Goal: Transaction & Acquisition: Download file/media

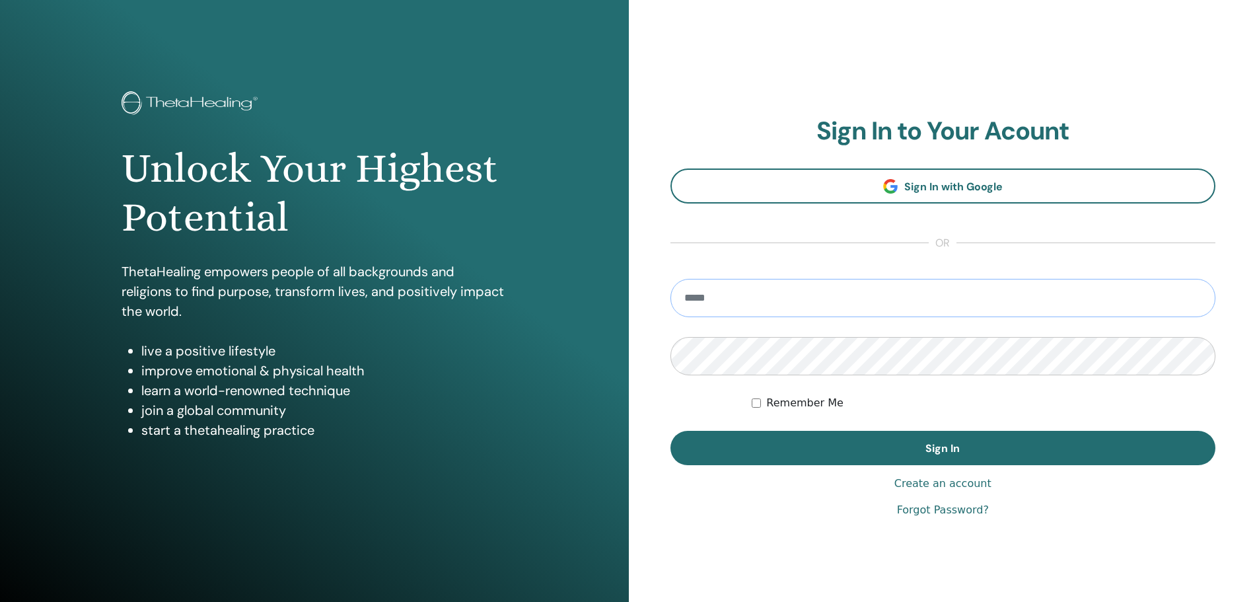
click at [840, 280] on input "email" at bounding box center [942, 298] width 545 height 38
click at [768, 293] on input "email" at bounding box center [942, 298] width 545 height 38
paste input "**********"
type input "**********"
click at [763, 400] on div "Remember Me" at bounding box center [983, 403] width 464 height 16
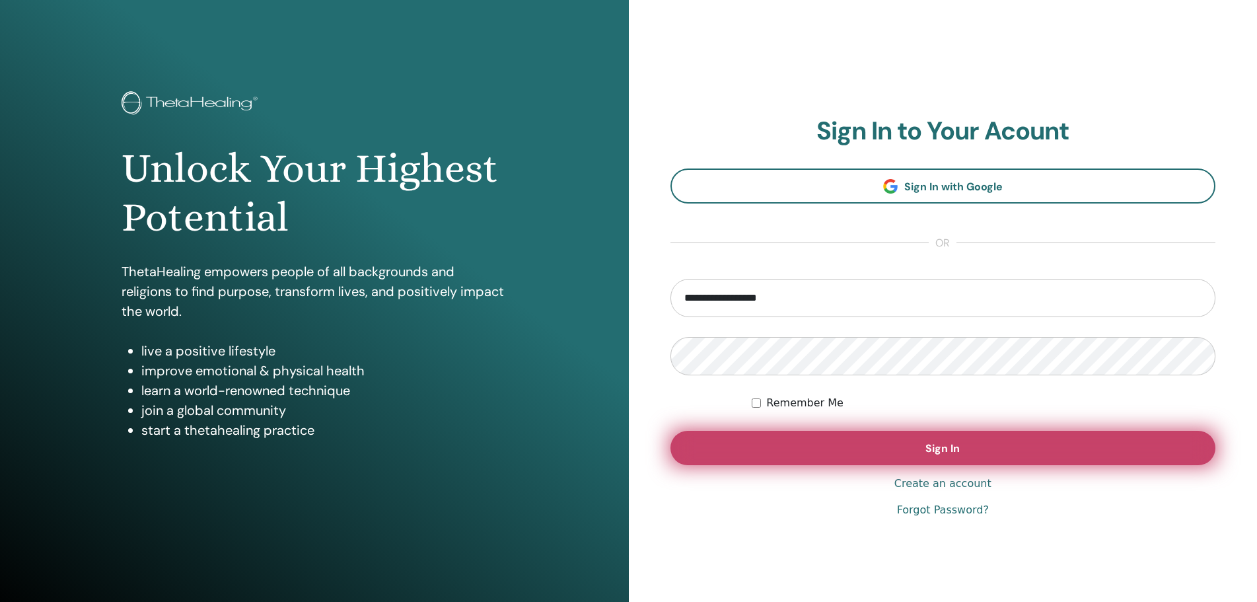
click at [841, 445] on button "Sign In" at bounding box center [942, 448] width 545 height 34
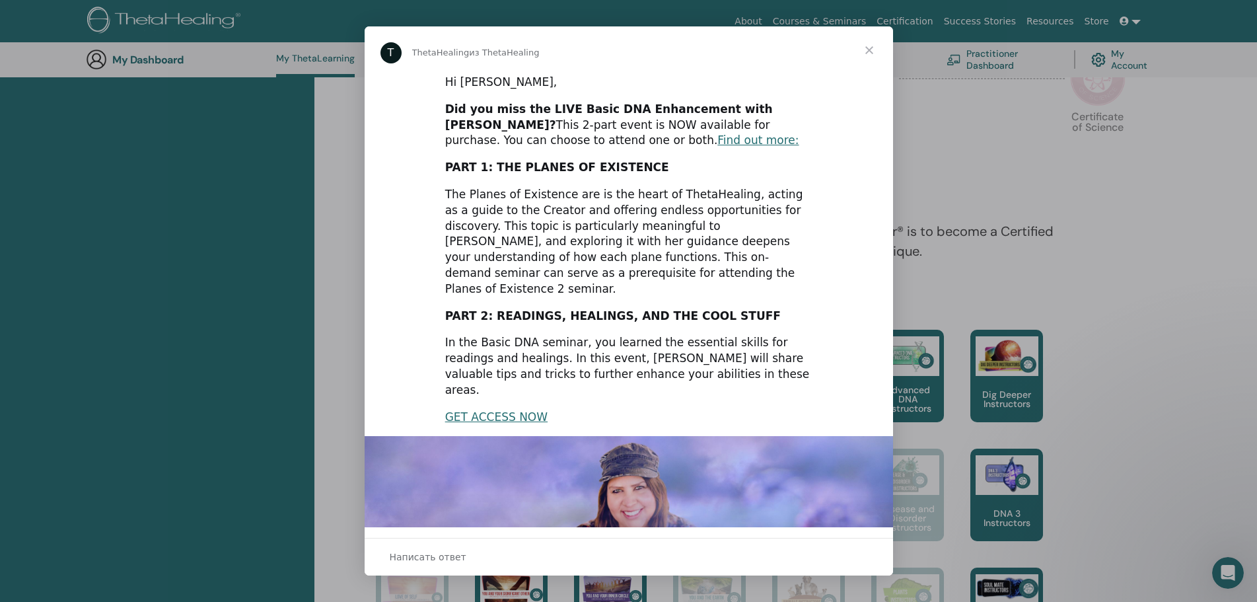
click at [871, 51] on span "Закрыть" at bounding box center [869, 50] width 48 height 48
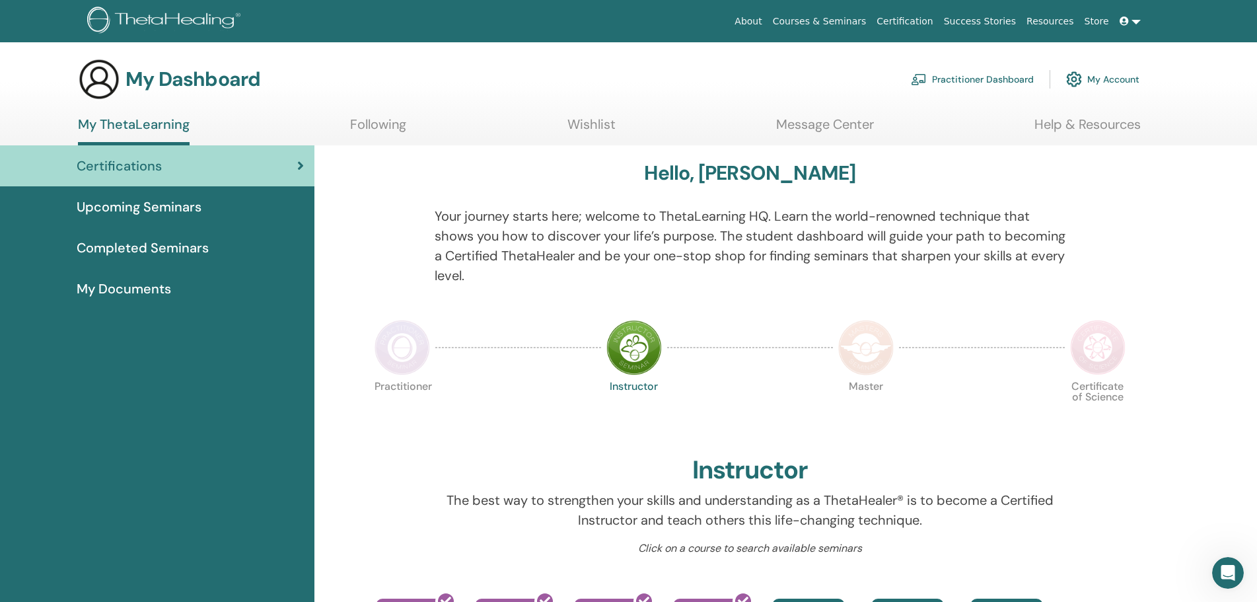
click at [1137, 26] on link at bounding box center [1130, 21] width 32 height 24
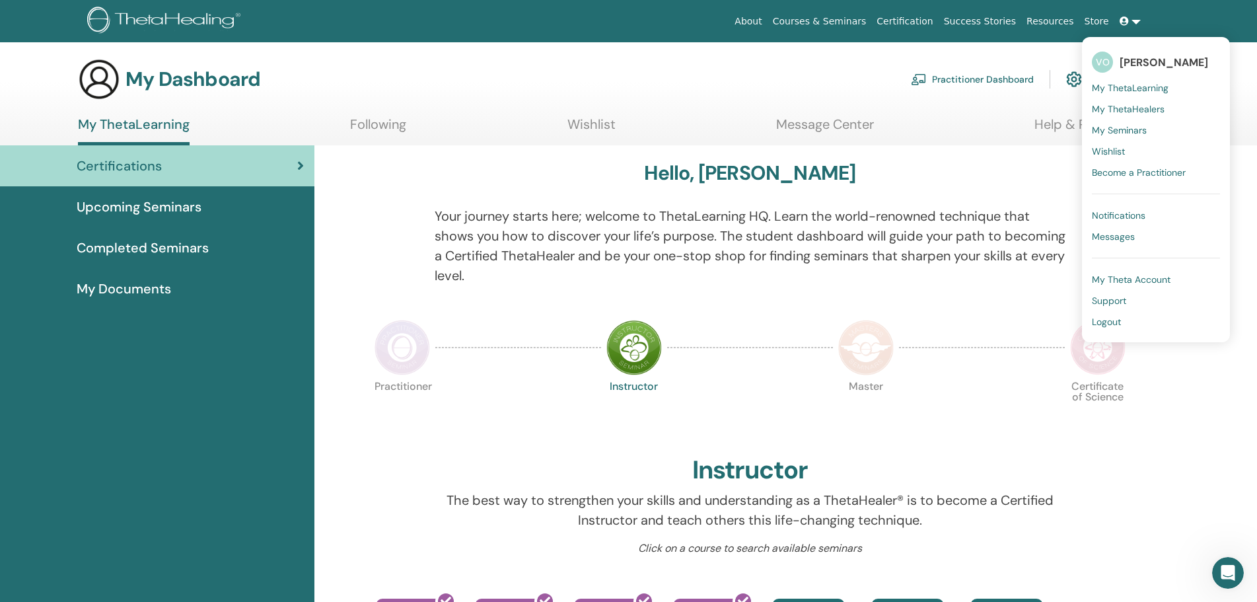
click at [1107, 67] on span "VO" at bounding box center [1102, 62] width 21 height 21
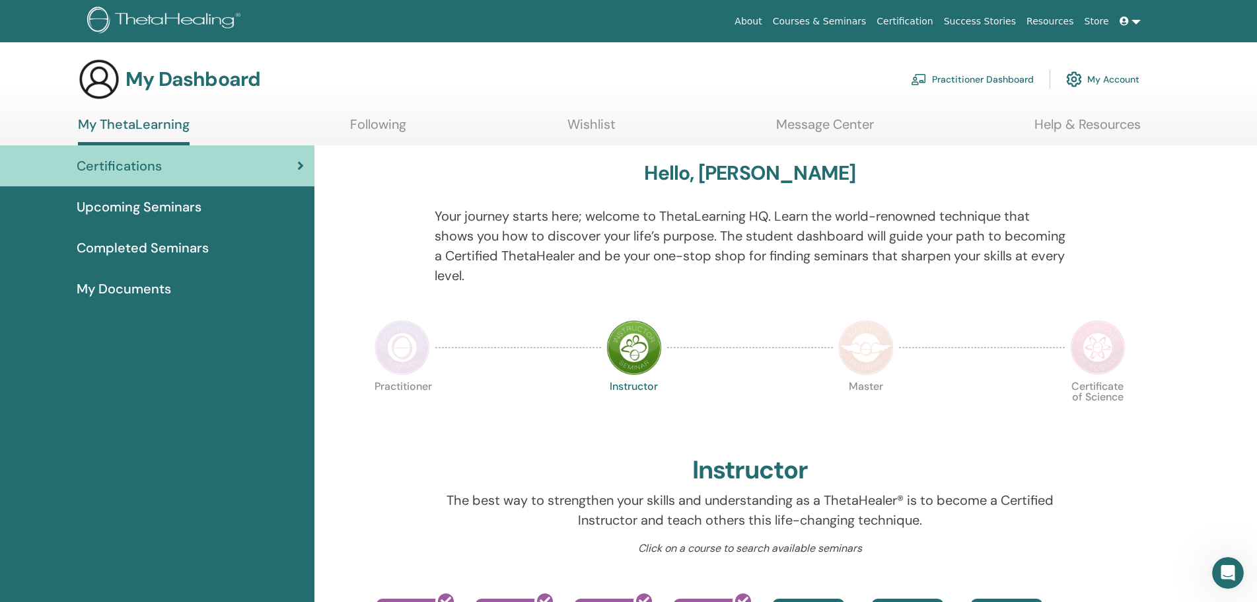
click at [1129, 21] on span at bounding box center [1125, 21] width 12 height 11
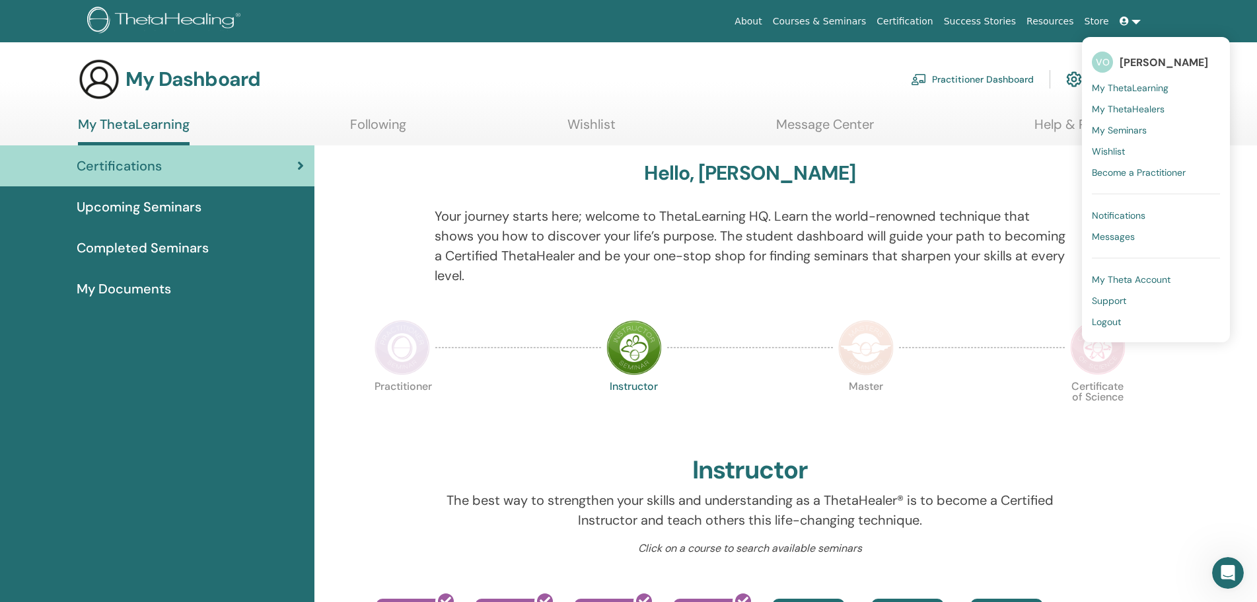
click at [473, 224] on p "Your journey starts here; welcome to ThetaLearning HQ. Learn the world-renowned…" at bounding box center [750, 245] width 631 height 79
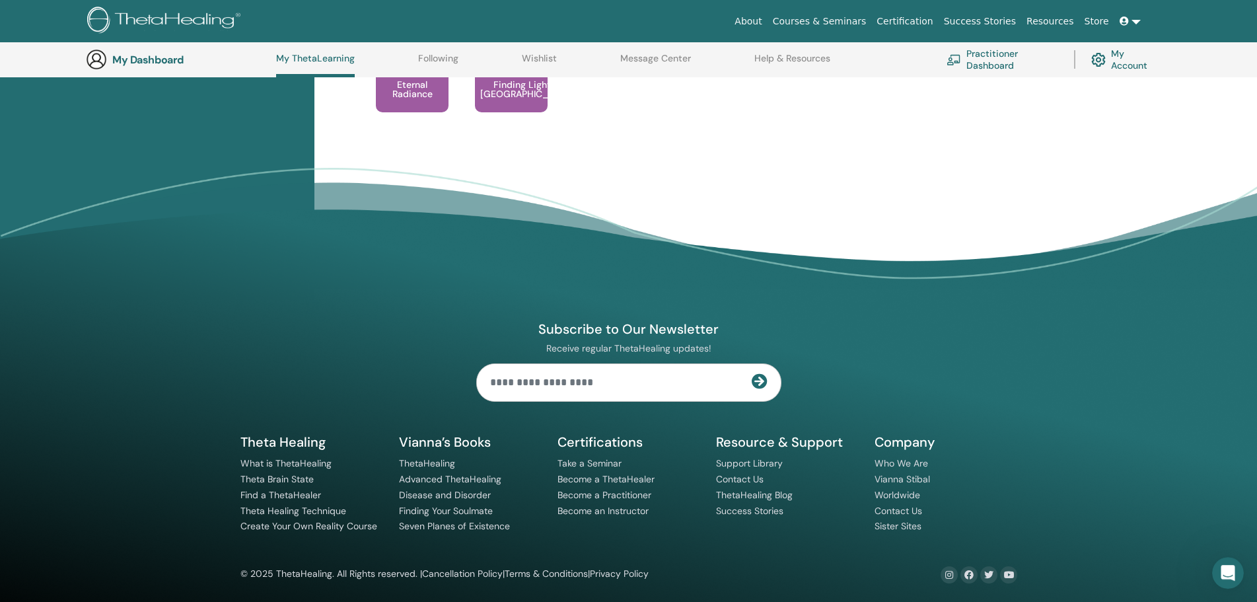
scroll to position [1360, 0]
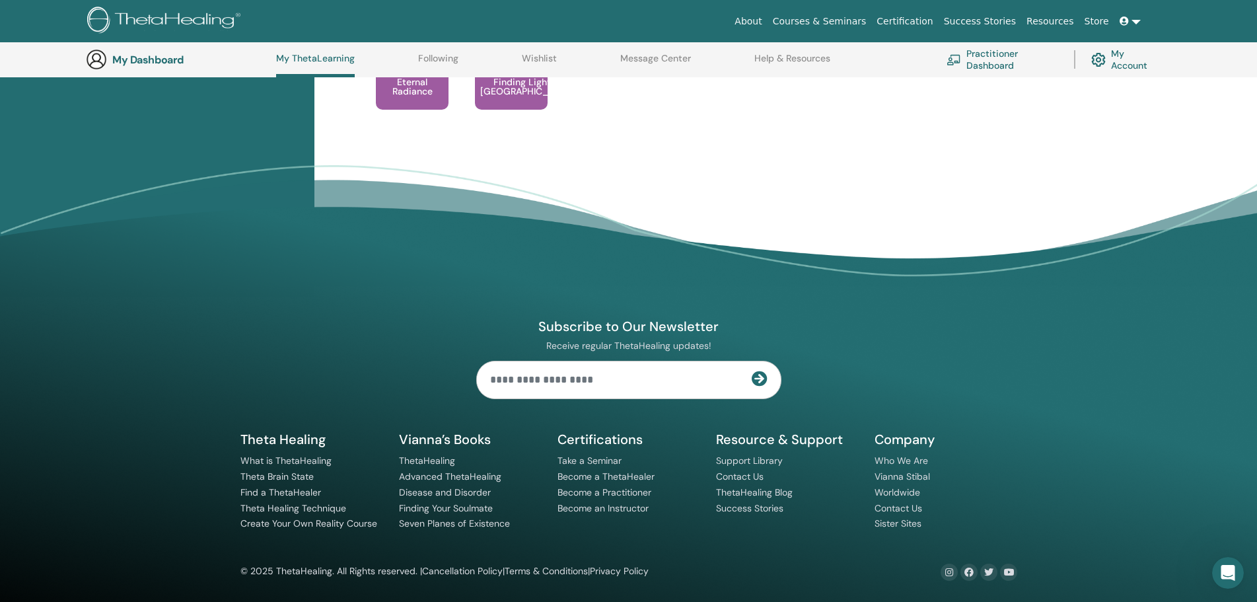
click at [1119, 69] on link "My Account" at bounding box center [1124, 59] width 67 height 29
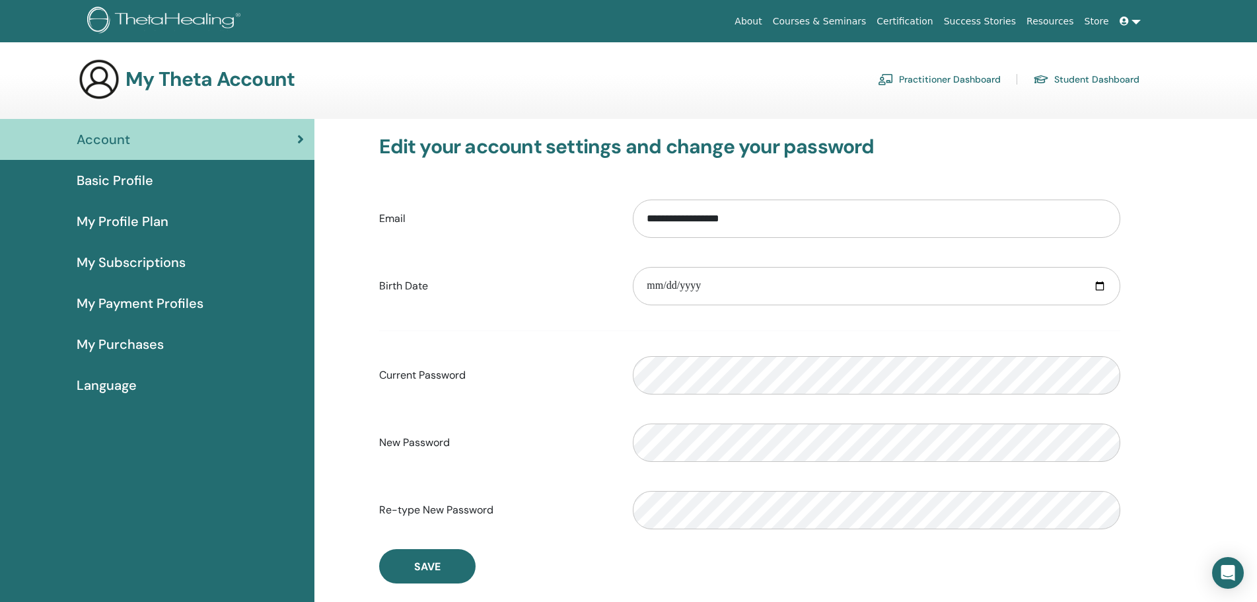
click at [161, 179] on div "Basic Profile" at bounding box center [157, 180] width 293 height 20
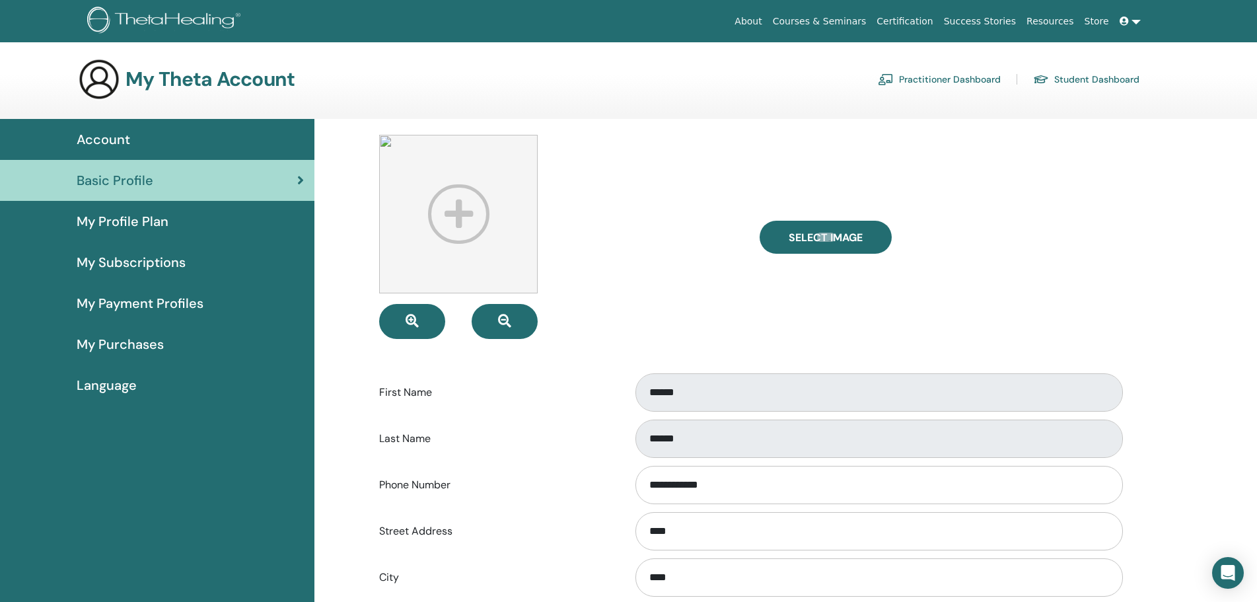
click at [192, 219] on div "My Profile Plan" at bounding box center [157, 221] width 293 height 20
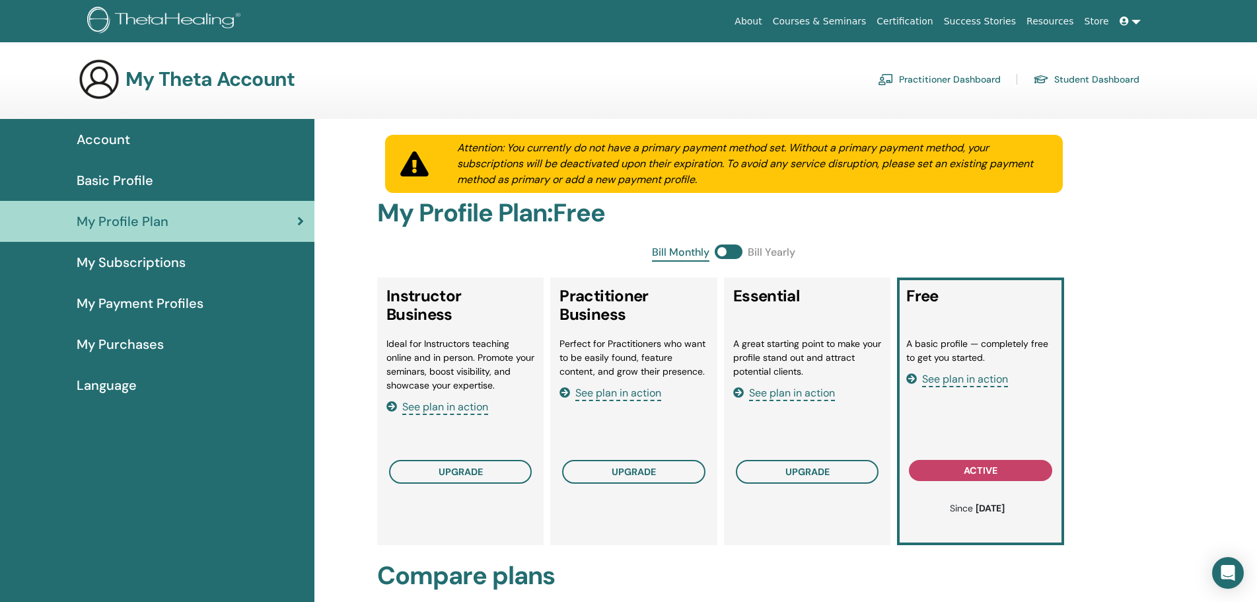
click at [179, 258] on span "My Subscriptions" at bounding box center [131, 262] width 109 height 20
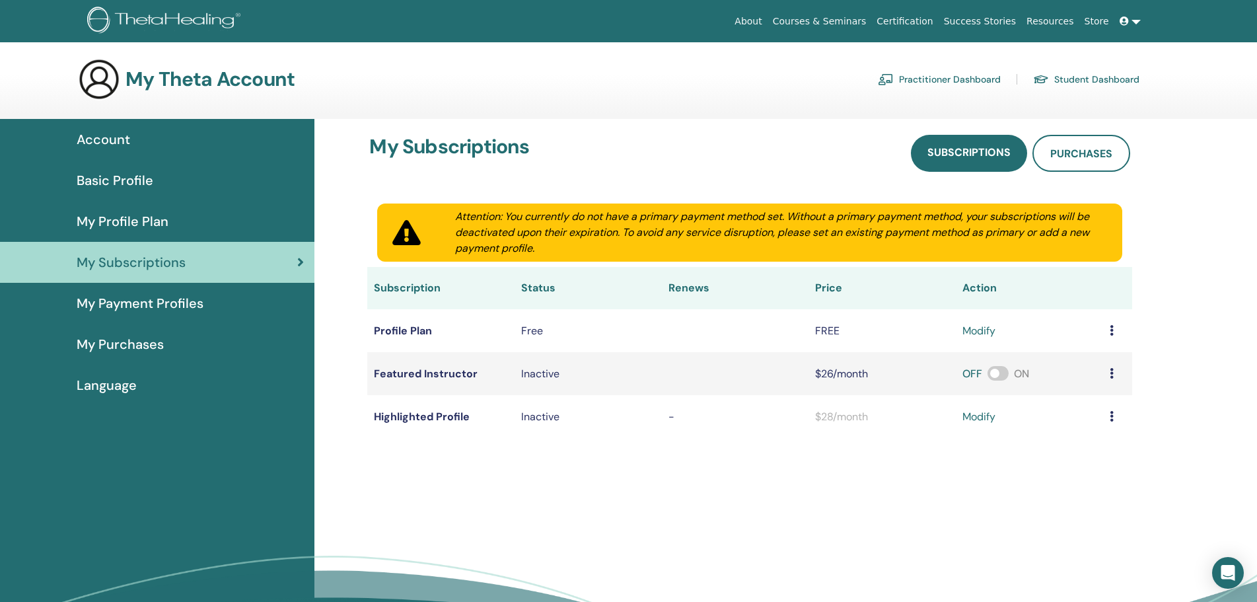
click at [153, 298] on span "My Payment Profiles" at bounding box center [140, 303] width 127 height 20
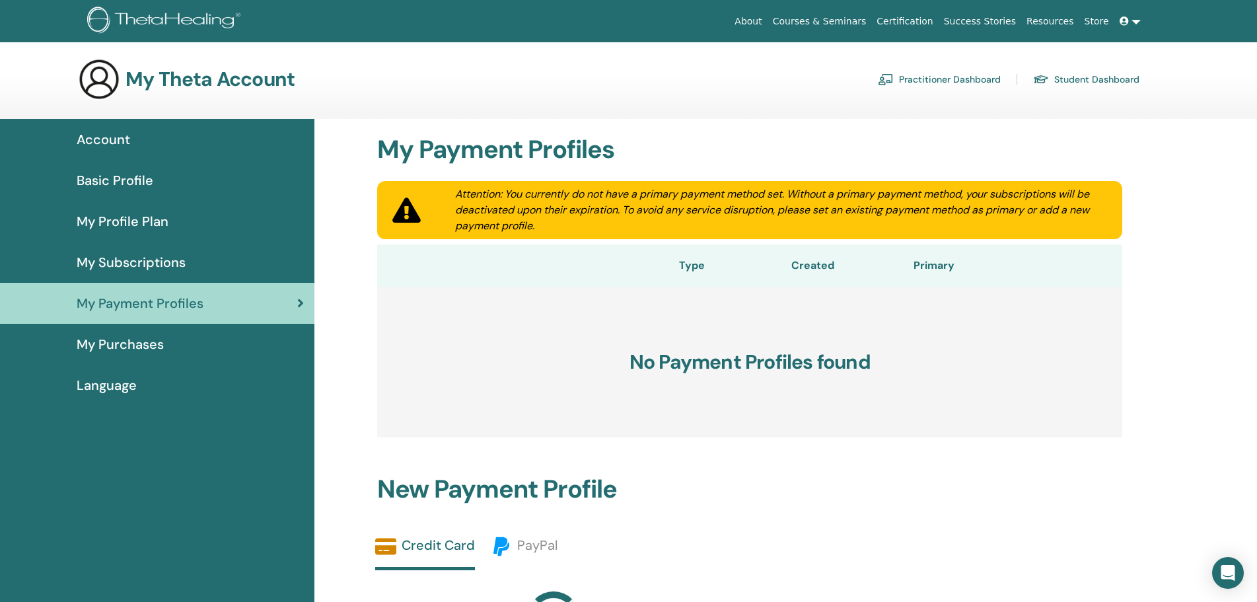
click at [138, 337] on span "My Purchases" at bounding box center [120, 344] width 87 height 20
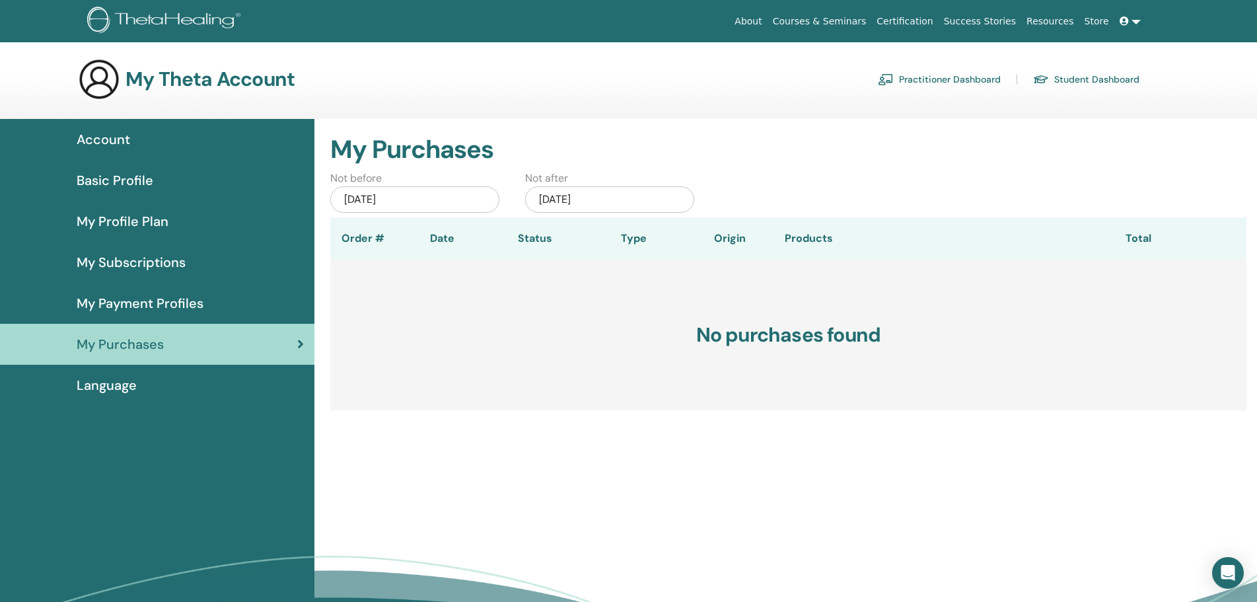
click at [133, 379] on span "Language" at bounding box center [107, 385] width 60 height 20
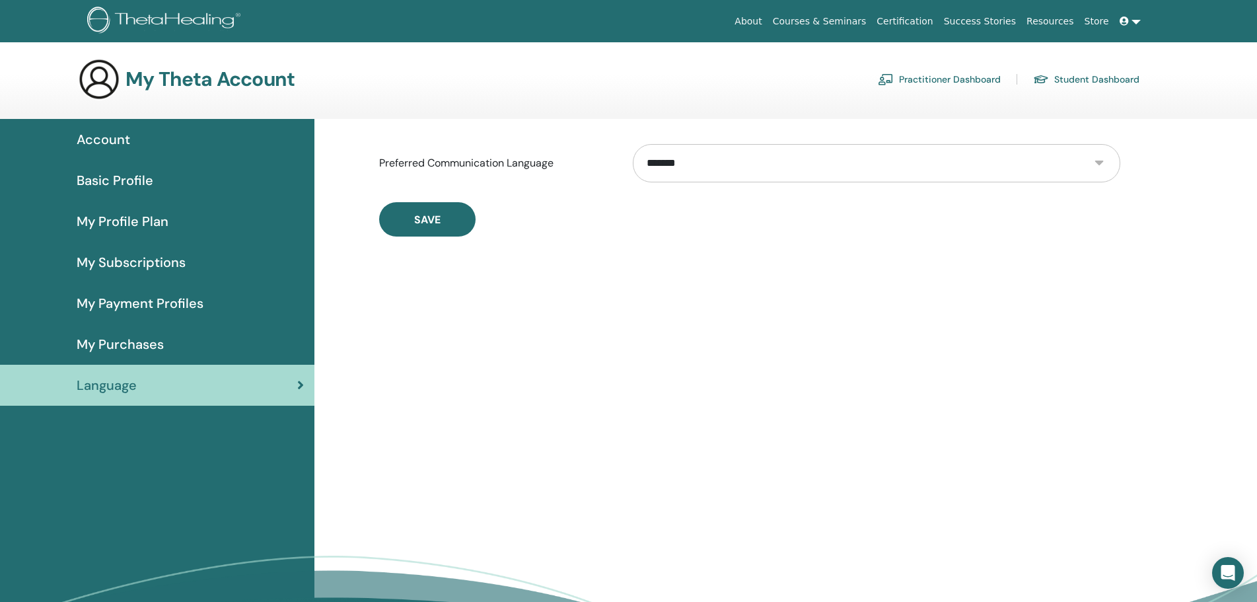
click at [633, 144] on select "**********" at bounding box center [876, 163] width 487 height 38
select select "***"
click option "*******" at bounding box center [0, 0] width 0 height 0
click at [472, 229] on button "Save" at bounding box center [427, 219] width 96 height 34
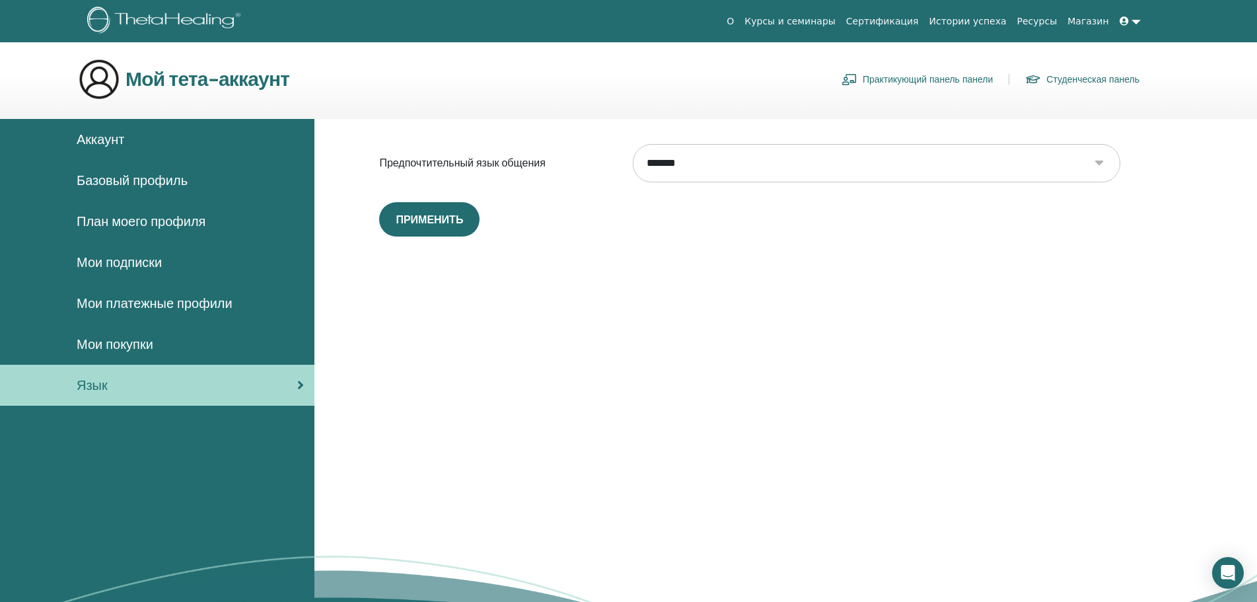
click at [102, 129] on link "Аккаунт" at bounding box center [157, 139] width 314 height 41
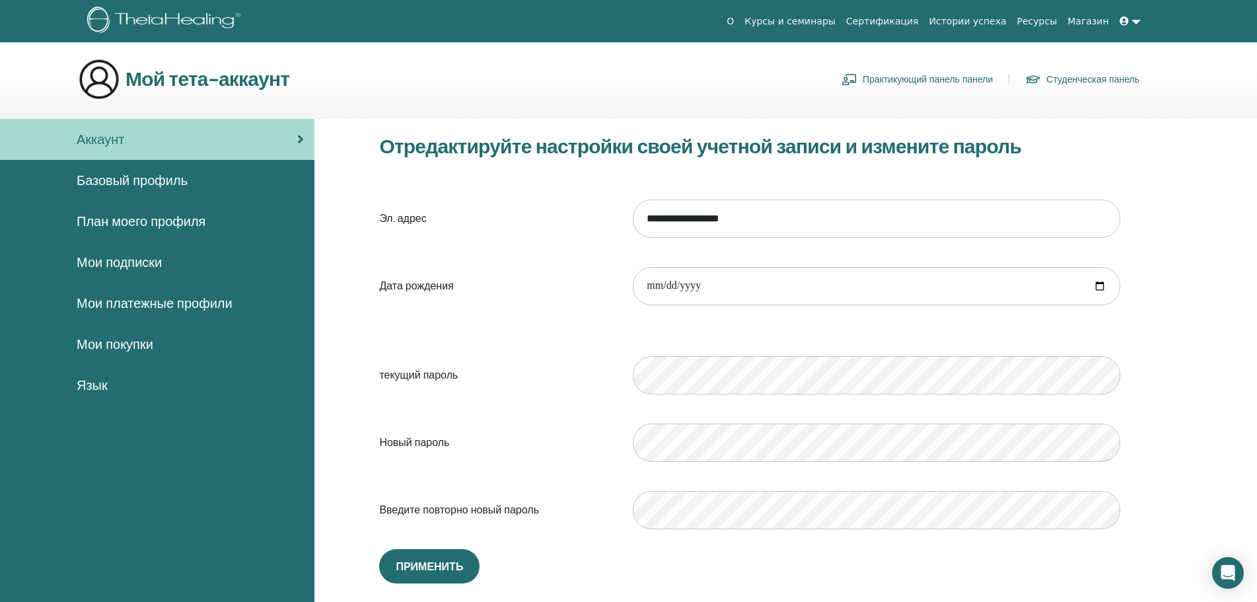
click at [1129, 22] on span at bounding box center [1125, 21] width 12 height 11
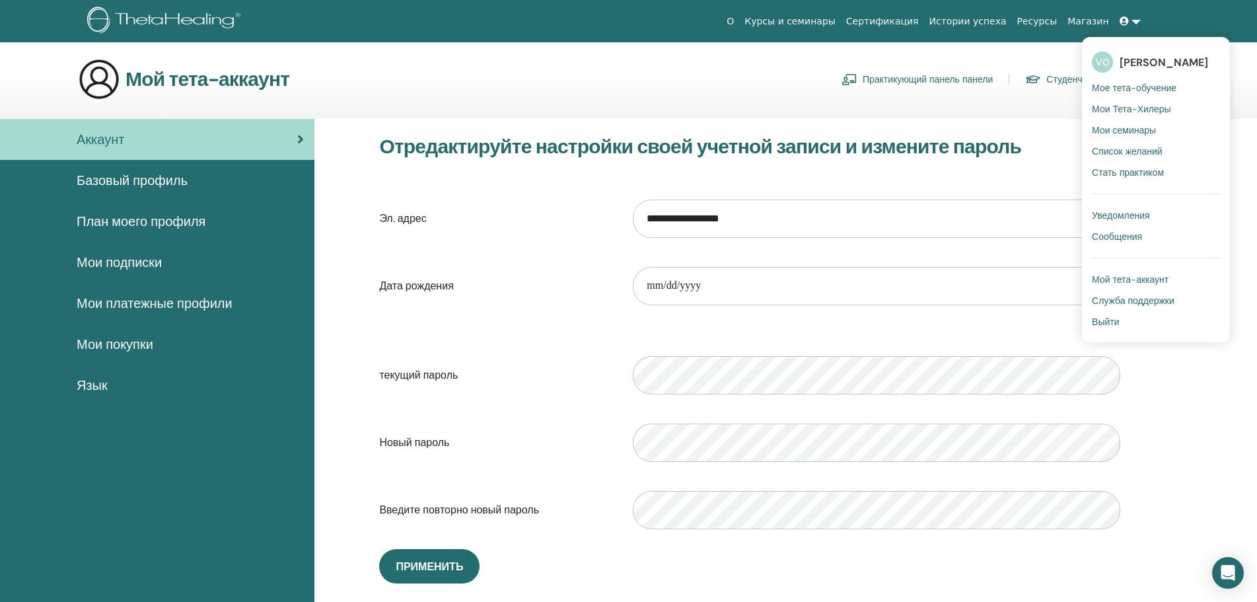
click at [1130, 63] on span "[PERSON_NAME]" at bounding box center [1163, 62] width 88 height 14
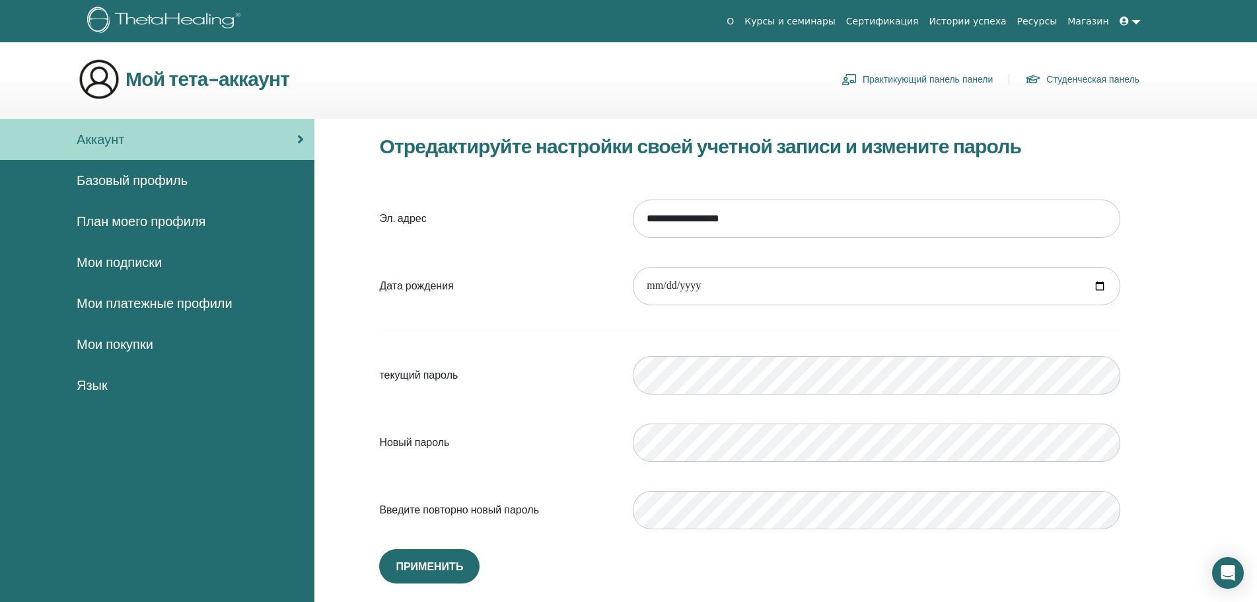
click at [1123, 28] on link at bounding box center [1130, 21] width 32 height 24
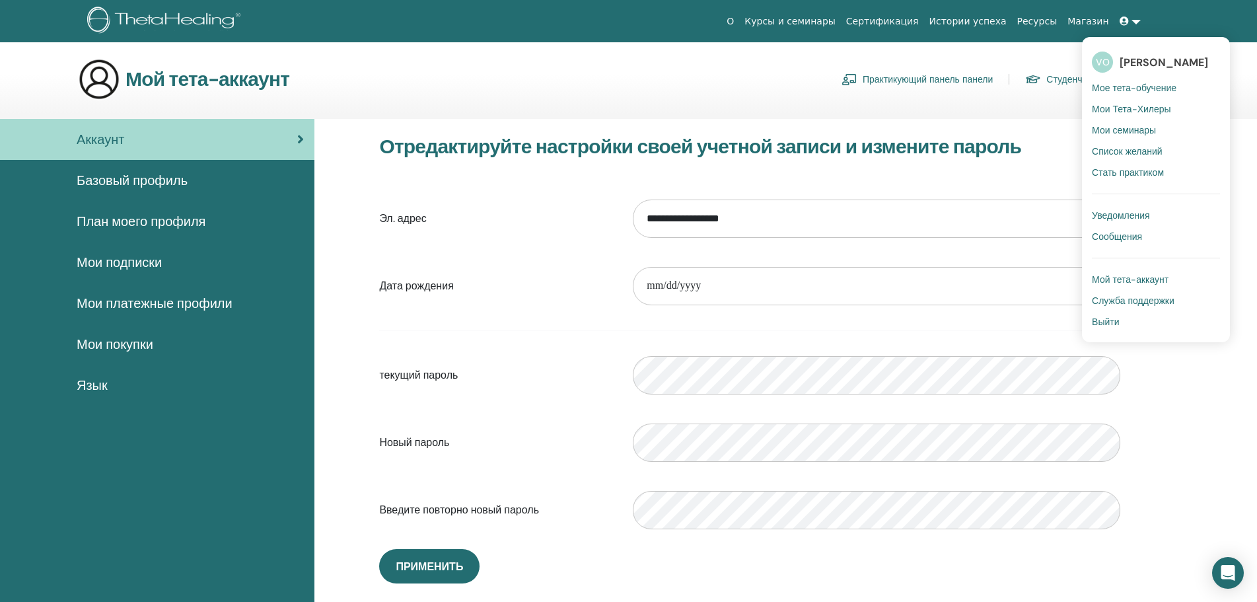
click at [1119, 88] on span "Мое тета-обучение" at bounding box center [1134, 88] width 85 height 12
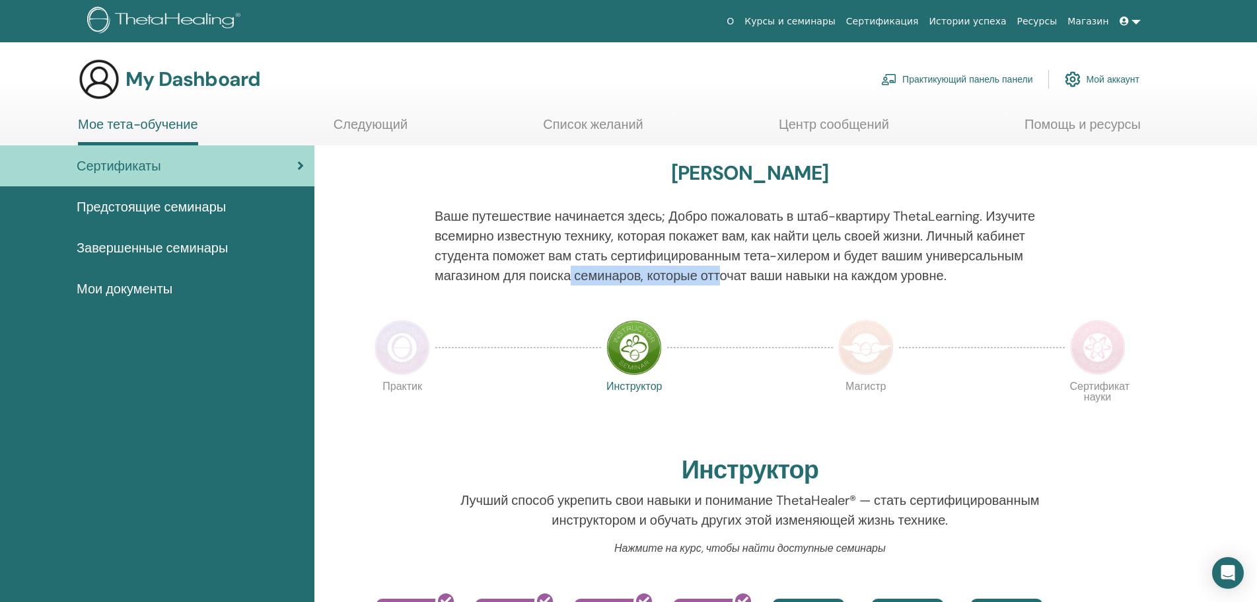
drag, startPoint x: 586, startPoint y: 269, endPoint x: 720, endPoint y: 267, distance: 134.1
click at [720, 267] on p "Ваше путешествие начинается здесь; Добро пожаловать в штаб-квартиру ThetaLearni…" at bounding box center [750, 245] width 631 height 79
click at [726, 258] on p "Ваше путешествие начинается здесь; Добро пожаловать в штаб-квартиру ThetaLearni…" at bounding box center [750, 245] width 631 height 79
click at [1125, 24] on icon at bounding box center [1123, 21] width 9 height 9
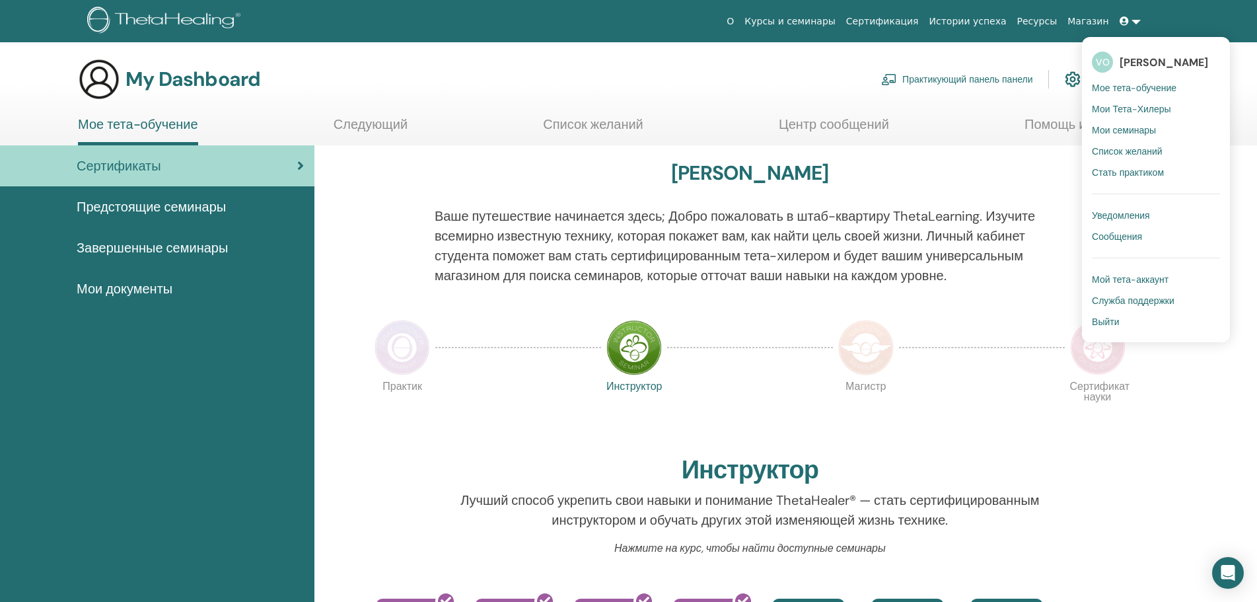
click at [1133, 127] on span "Мои семинары" at bounding box center [1124, 130] width 64 height 12
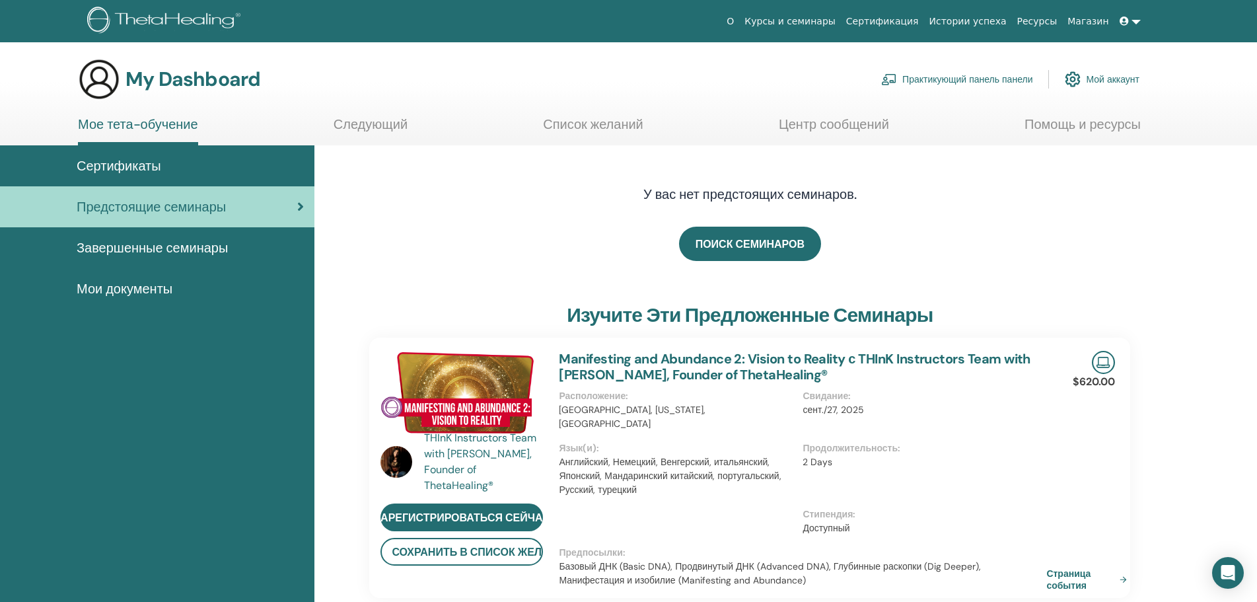
click at [145, 289] on span "Мои документы" at bounding box center [125, 289] width 96 height 20
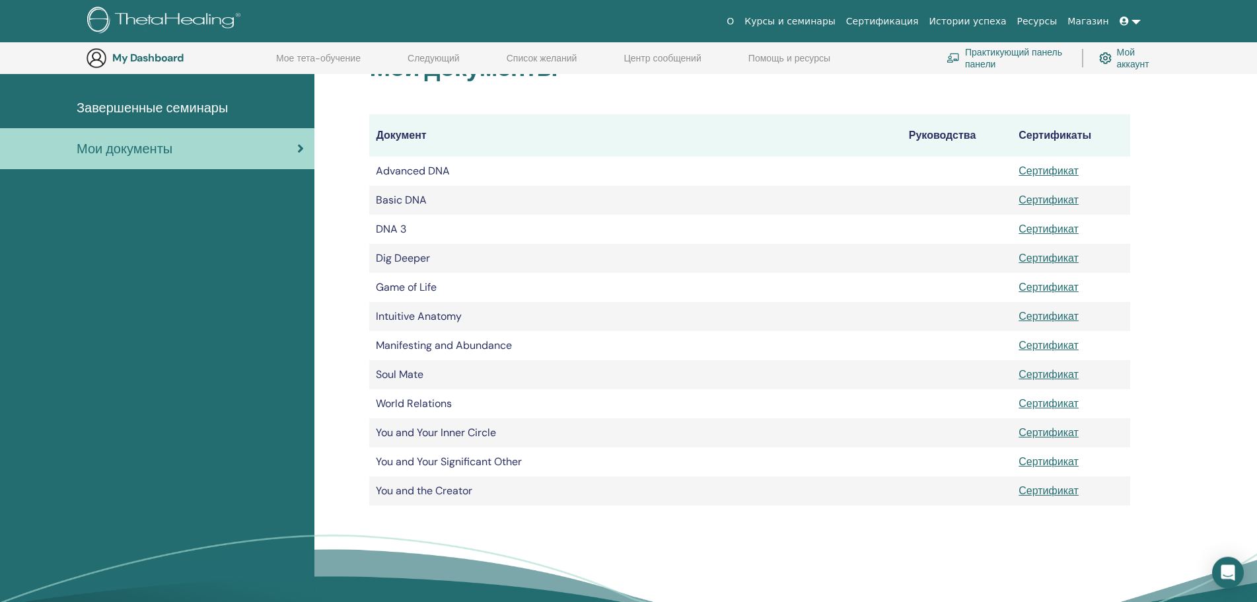
scroll to position [166, 0]
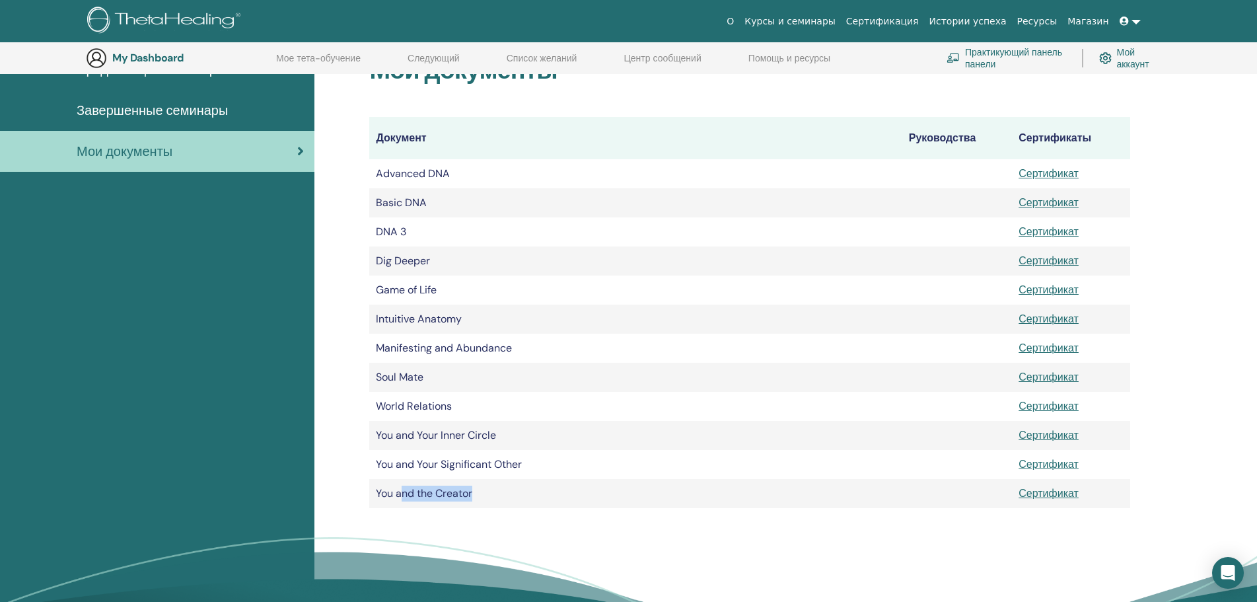
drag, startPoint x: 486, startPoint y: 497, endPoint x: 400, endPoint y: 499, distance: 85.9
click at [400, 499] on td "You and the Creator" at bounding box center [635, 493] width 532 height 29
drag, startPoint x: 440, startPoint y: 256, endPoint x: 362, endPoint y: 260, distance: 78.0
click at [362, 260] on div "Мои документы Документ Руководства Сертификаты Advanced DNA Сертификат Basic DN…" at bounding box center [749, 266] width 792 height 516
drag, startPoint x: 464, startPoint y: 291, endPoint x: 372, endPoint y: 296, distance: 91.9
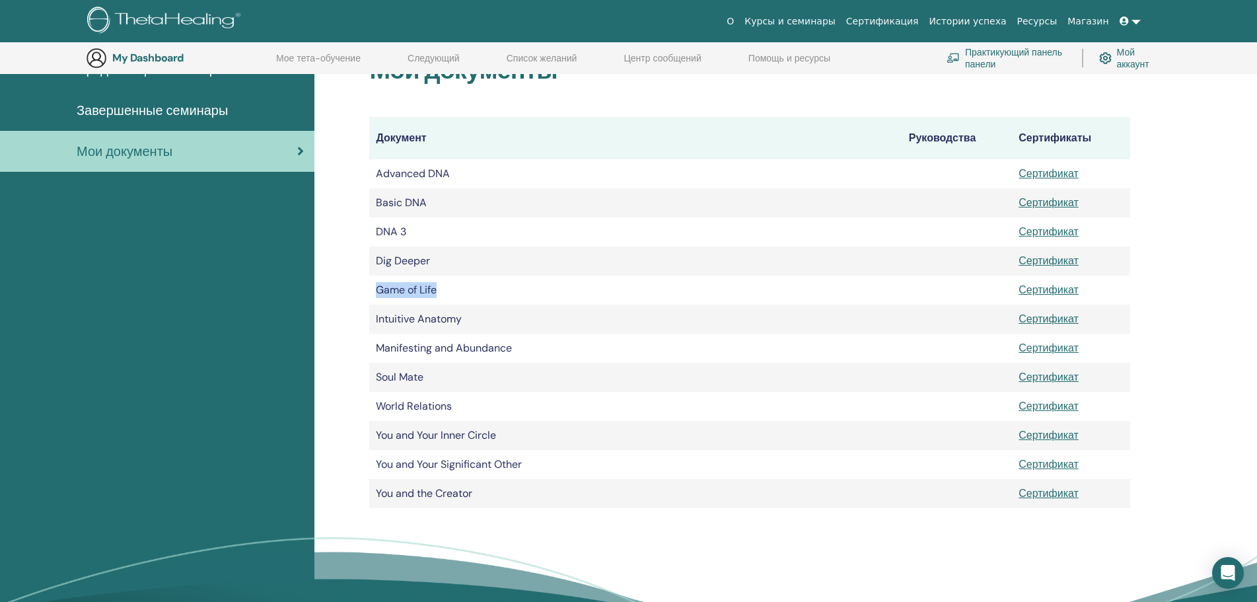
click at [372, 296] on td "Game of Life" at bounding box center [635, 289] width 532 height 29
click at [1056, 288] on link "Сертификат" at bounding box center [1048, 290] width 60 height 14
drag, startPoint x: 392, startPoint y: 377, endPoint x: 424, endPoint y: 379, distance: 31.8
click at [424, 379] on td "Soul Mate" at bounding box center [635, 377] width 532 height 29
drag, startPoint x: 391, startPoint y: 409, endPoint x: 409, endPoint y: 411, distance: 17.9
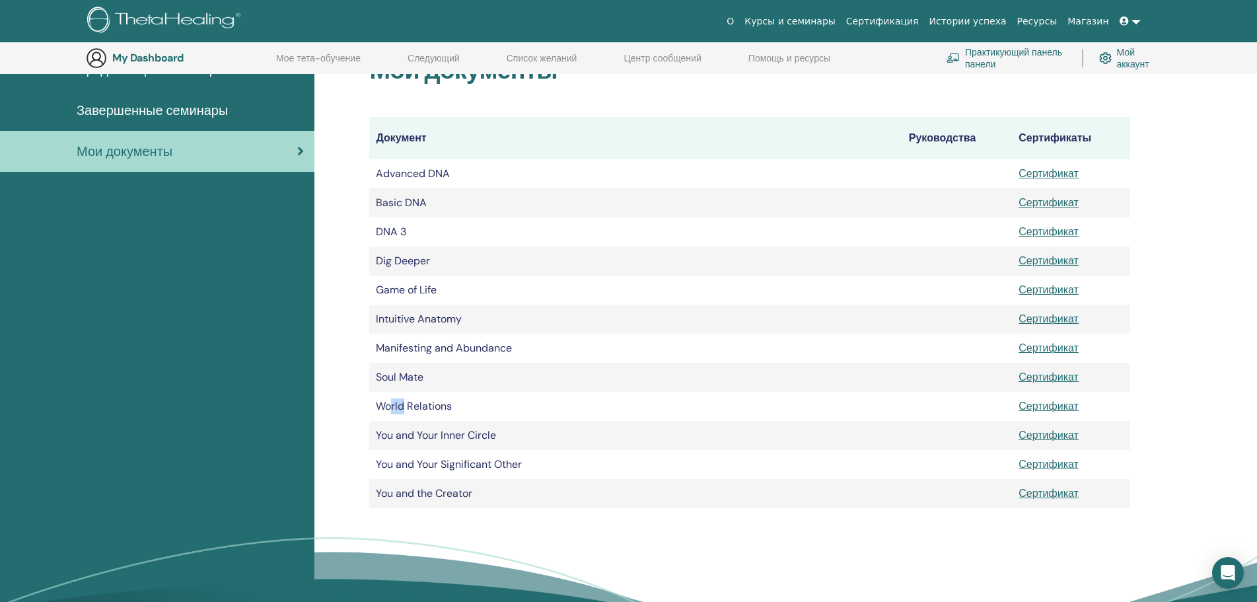
click at [407, 411] on td "World Relations" at bounding box center [635, 406] width 532 height 29
drag, startPoint x: 395, startPoint y: 431, endPoint x: 426, endPoint y: 434, distance: 31.2
click at [426, 434] on td "You and Your Inner Circle" at bounding box center [635, 435] width 532 height 29
drag, startPoint x: 435, startPoint y: 479, endPoint x: 454, endPoint y: 479, distance: 19.8
click at [453, 478] on tbody "Advanced DNA Сертификат Basic DNA Сертификат DNA 3 Сертификат" at bounding box center [749, 333] width 761 height 349
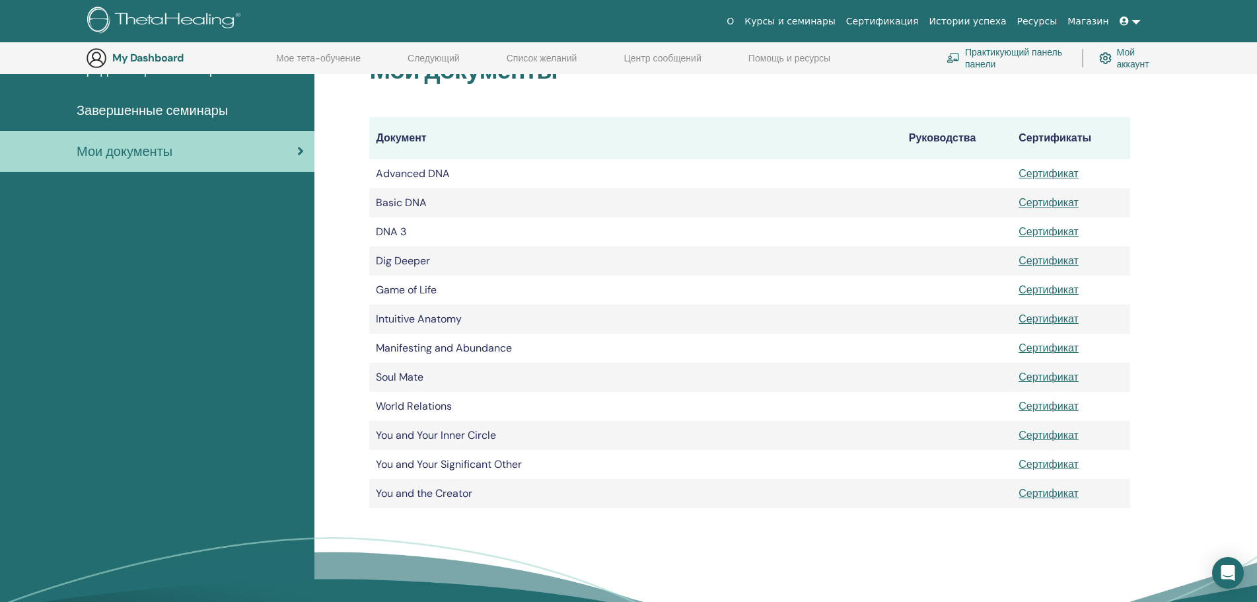
click at [454, 479] on td "You and the Creator" at bounding box center [635, 493] width 532 height 29
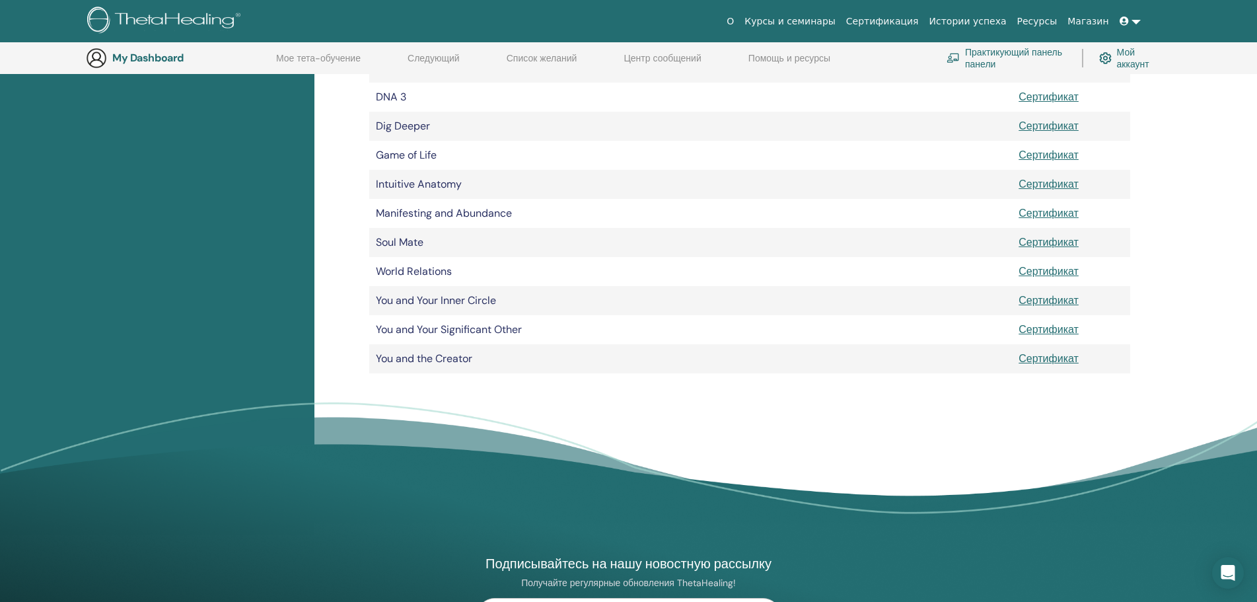
scroll to position [0, 0]
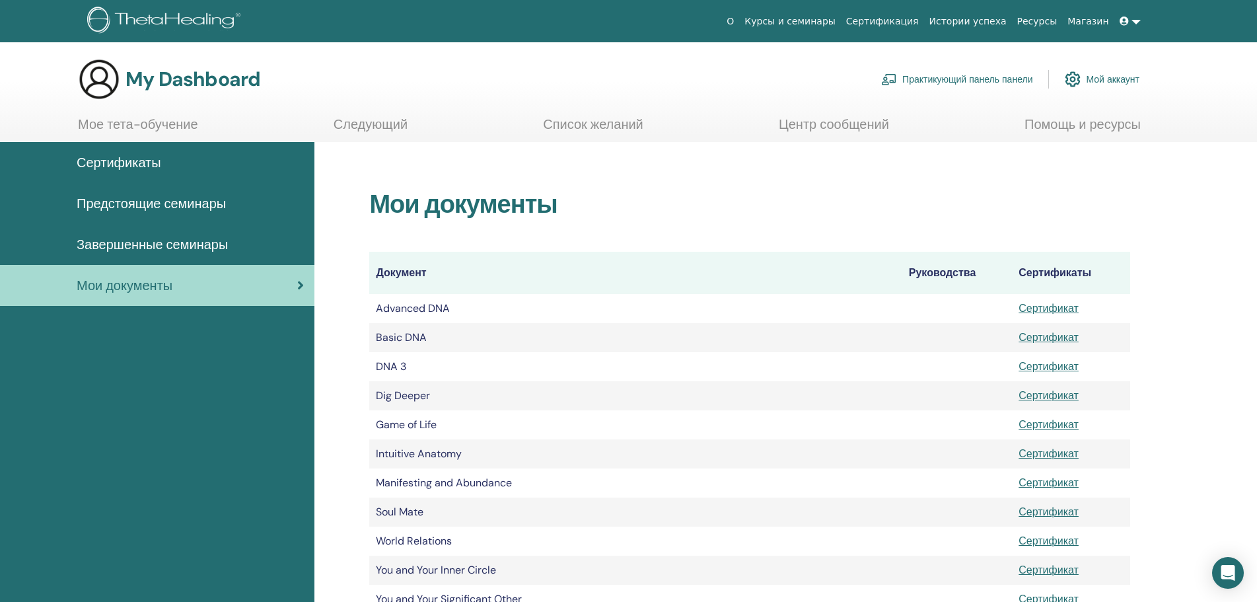
click at [189, 247] on span "Завершенные семинары" at bounding box center [152, 244] width 151 height 20
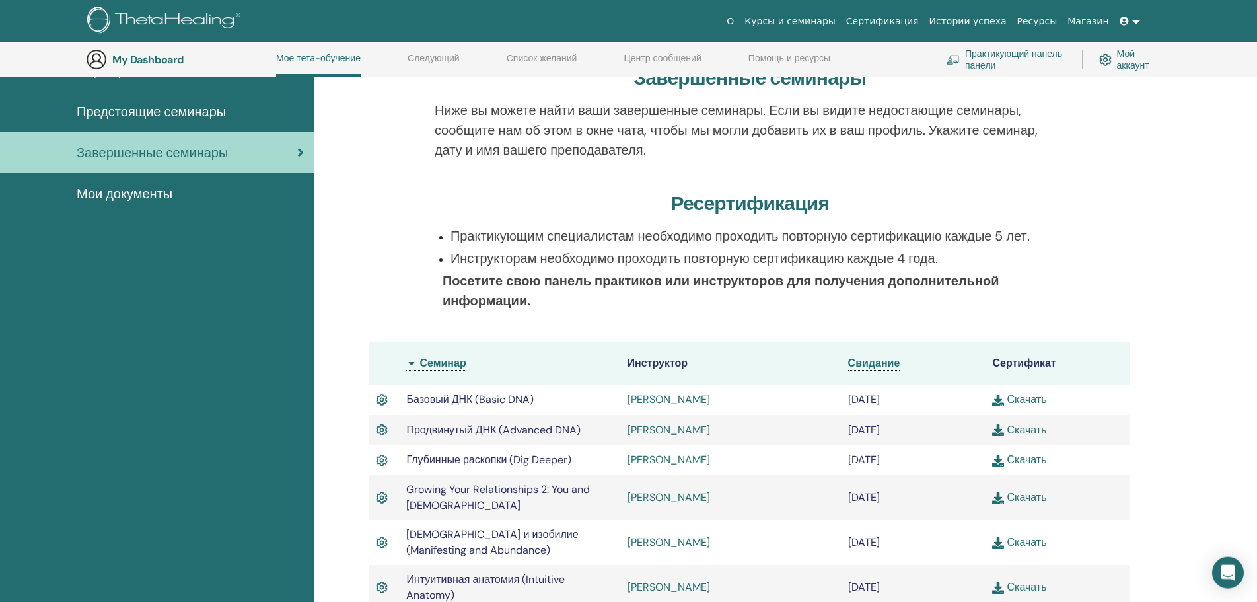
scroll to position [304, 0]
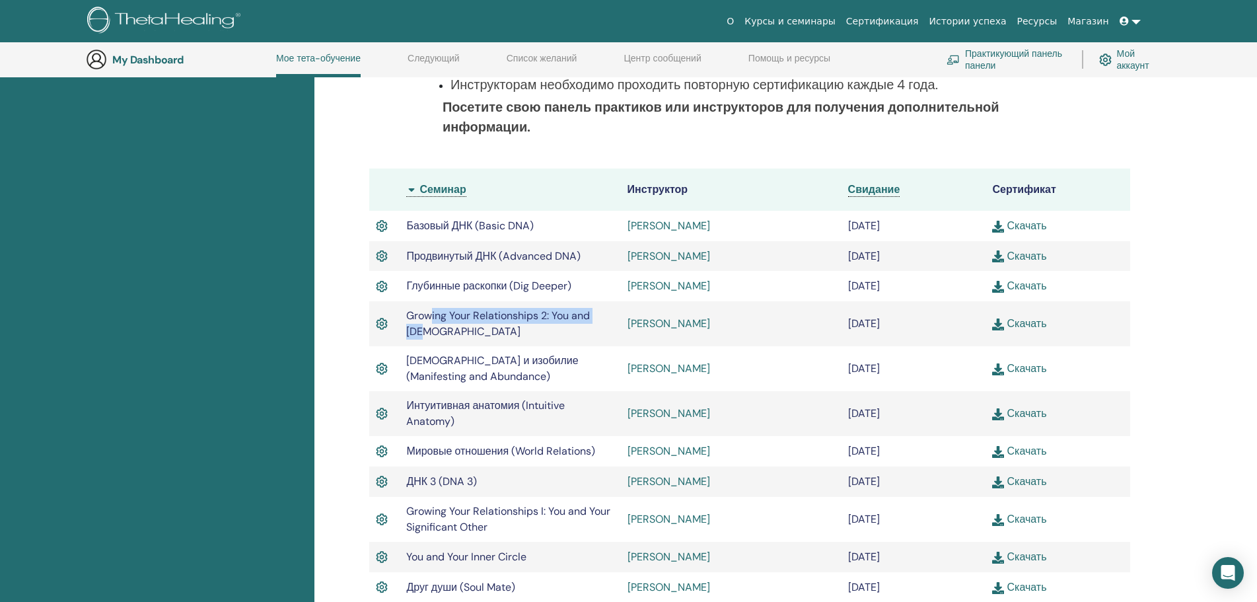
drag, startPoint x: 446, startPoint y: 324, endPoint x: 520, endPoint y: 330, distance: 74.8
click at [520, 330] on td "Growing Your Relationships 2: You and [DEMOGRAPHIC_DATA]" at bounding box center [510, 323] width 221 height 45
click at [746, 322] on td "[PERSON_NAME]" at bounding box center [731, 323] width 221 height 45
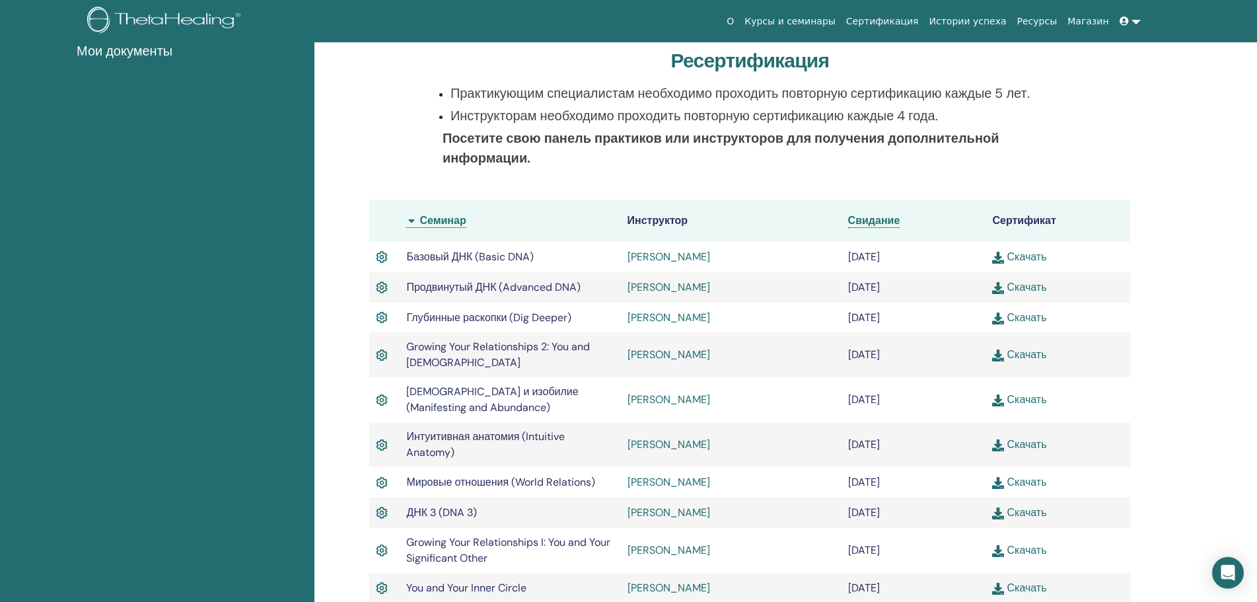
scroll to position [0, 0]
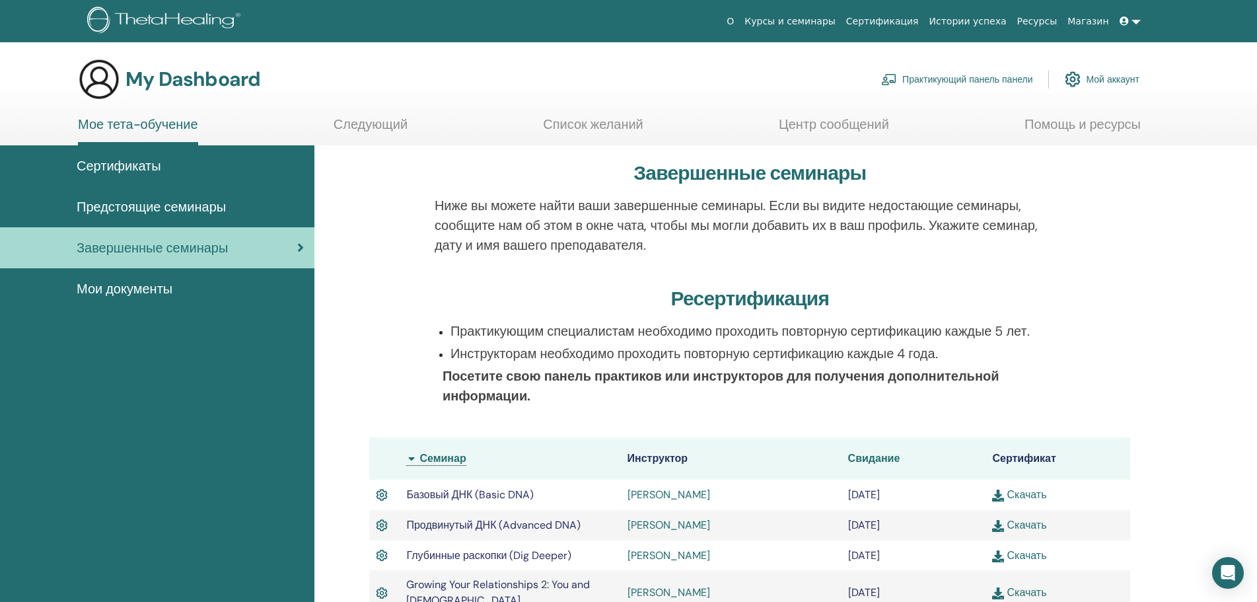
click at [892, 459] on span "Свидание" at bounding box center [874, 458] width 52 height 14
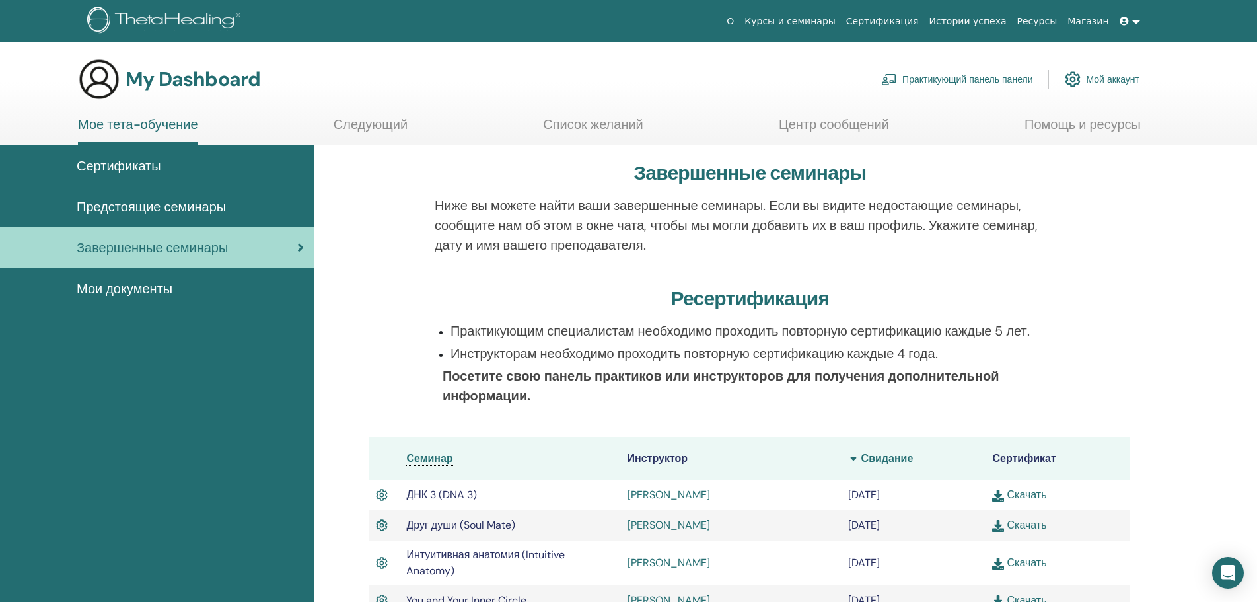
click at [904, 460] on span "Свидание" at bounding box center [887, 458] width 52 height 14
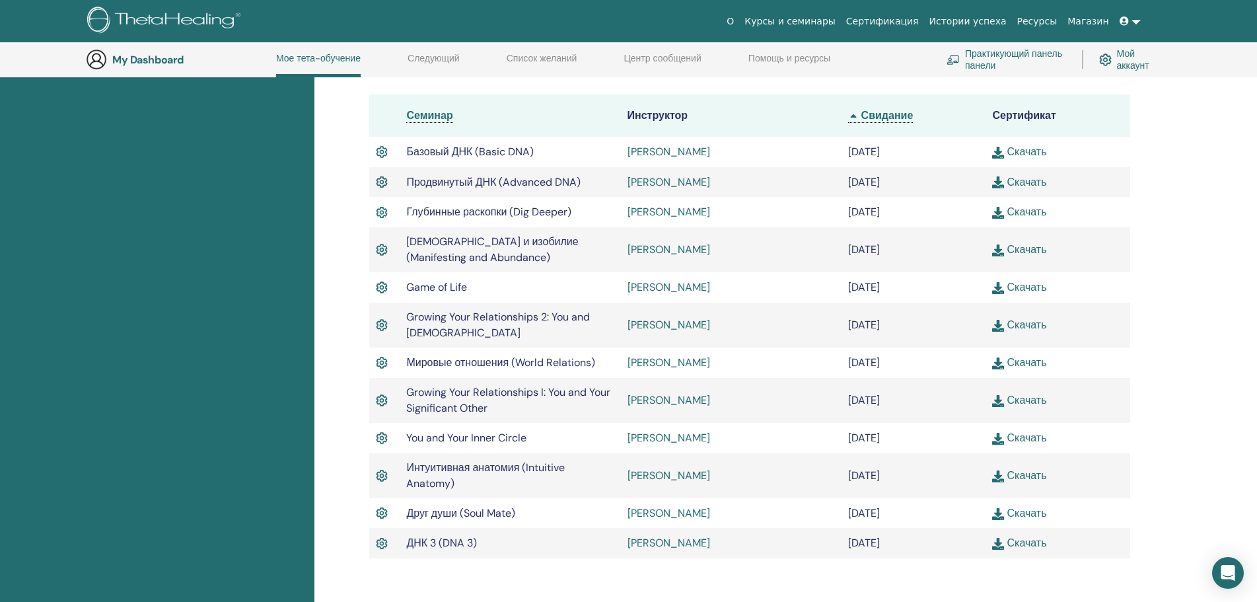
scroll to position [304, 0]
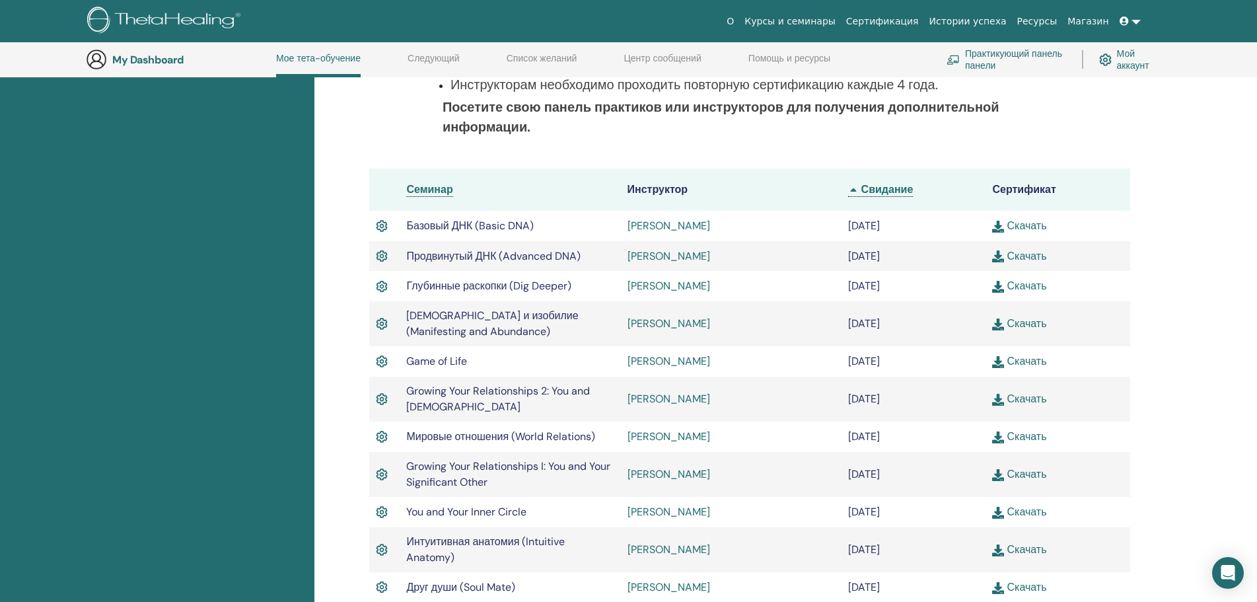
drag, startPoint x: 1070, startPoint y: 323, endPoint x: 386, endPoint y: 225, distance: 691.1
click at [386, 225] on tbody "Базовый ДНК (Basic DNA) [PERSON_NAME] [DATE] Скачать" at bounding box center [749, 422] width 761 height 422
click at [1092, 260] on td "Скачать" at bounding box center [1057, 256] width 145 height 30
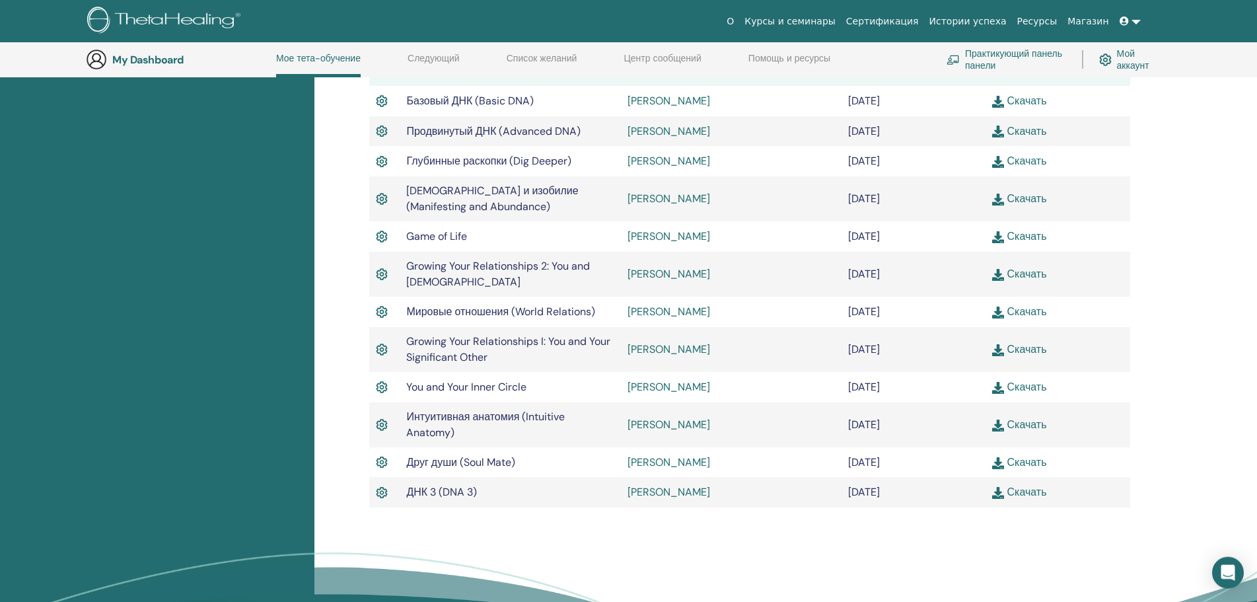
scroll to position [438, 0]
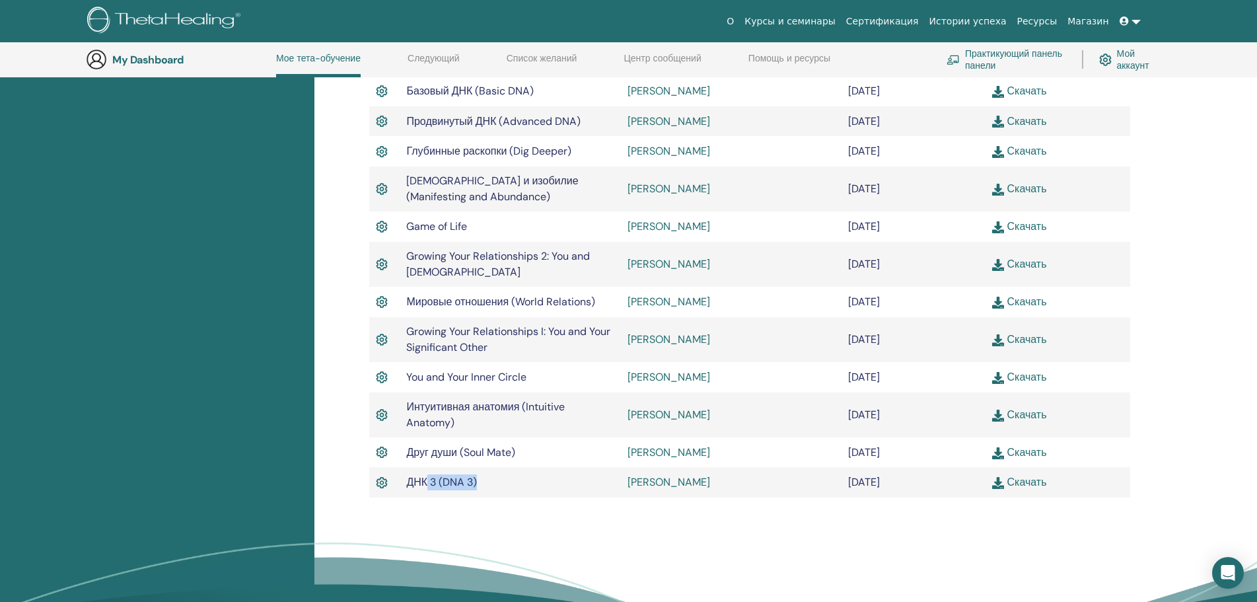
drag, startPoint x: 514, startPoint y: 493, endPoint x: 429, endPoint y: 490, distance: 85.2
click at [425, 491] on td "ДНК 3 (DNA 3)" at bounding box center [510, 482] width 221 height 30
click at [547, 489] on td "ДНК 3 (DNA 3)" at bounding box center [510, 482] width 221 height 30
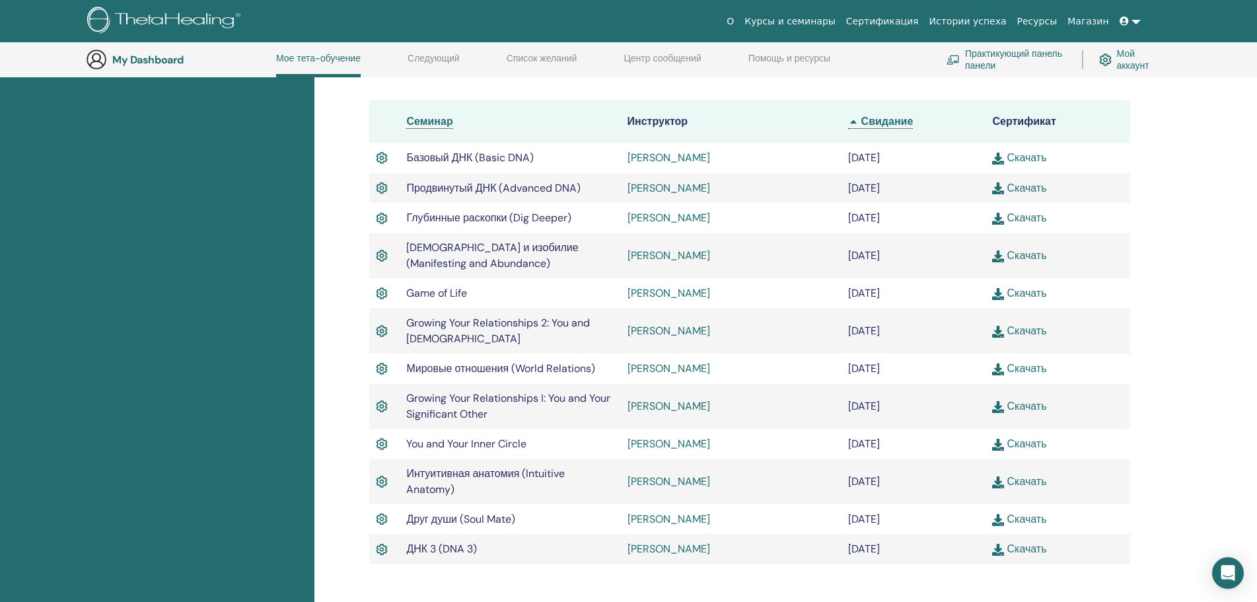
scroll to position [304, 0]
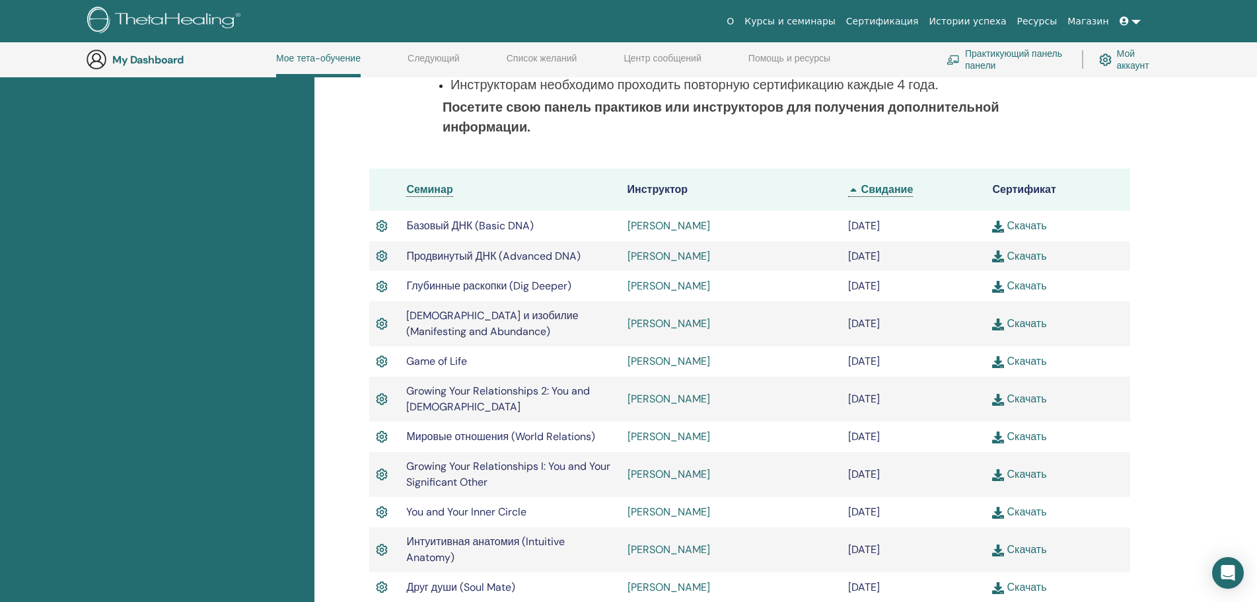
click at [1037, 361] on link "Скачать" at bounding box center [1019, 361] width 54 height 14
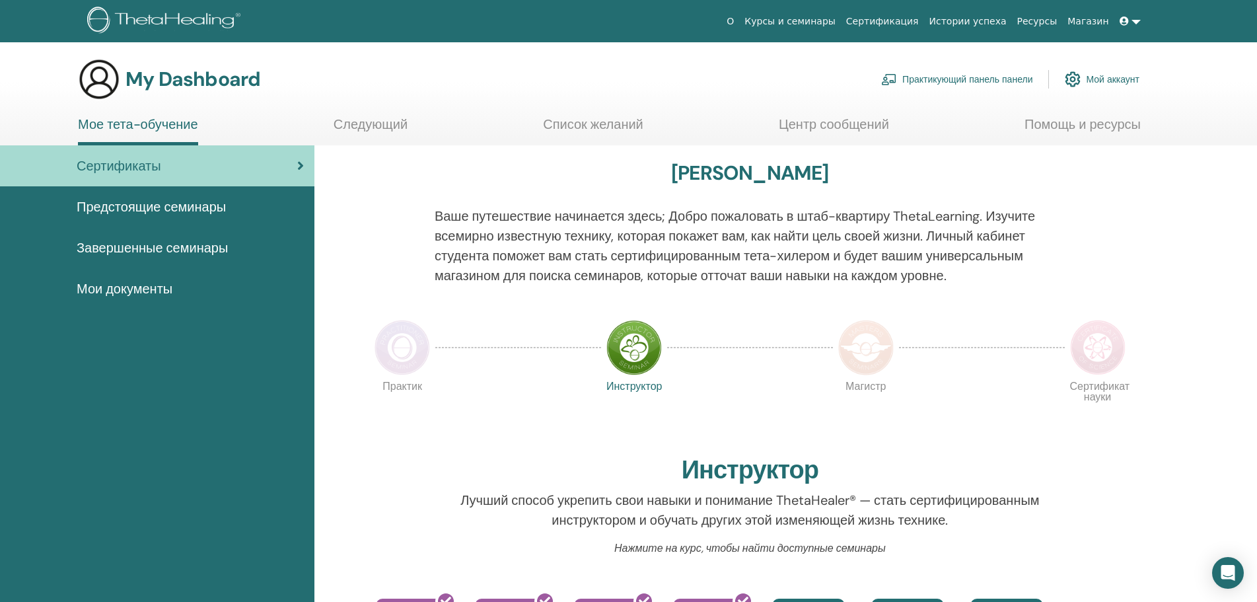
click at [110, 248] on span "Завершенные семинары" at bounding box center [152, 248] width 151 height 20
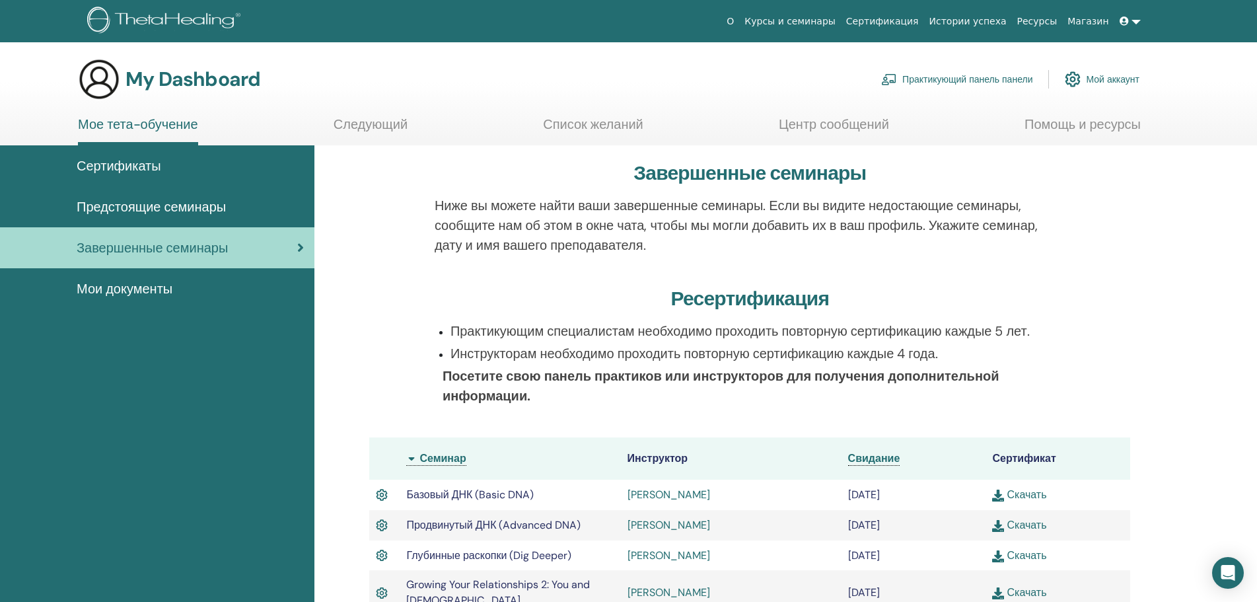
drag, startPoint x: 627, startPoint y: 335, endPoint x: 878, endPoint y: 329, distance: 251.0
click at [878, 329] on p "Практикующим специалистам необходимо проходить повторную сертификацию каждые 5 …" at bounding box center [757, 331] width 615 height 20
drag, startPoint x: 555, startPoint y: 330, endPoint x: 774, endPoint y: 328, distance: 218.6
click at [774, 328] on p "Практикующим специалистам необходимо проходить повторную сертификацию каждые 5 …" at bounding box center [757, 331] width 615 height 20
click at [83, 162] on span "Сертификаты" at bounding box center [119, 166] width 85 height 20
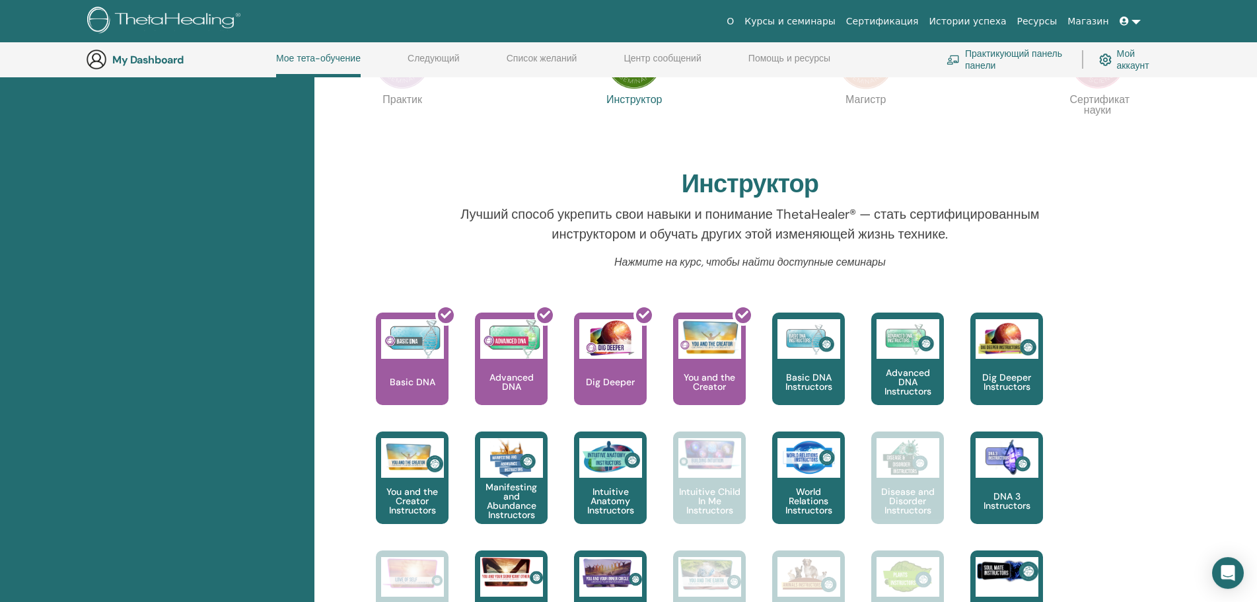
scroll to position [438, 0]
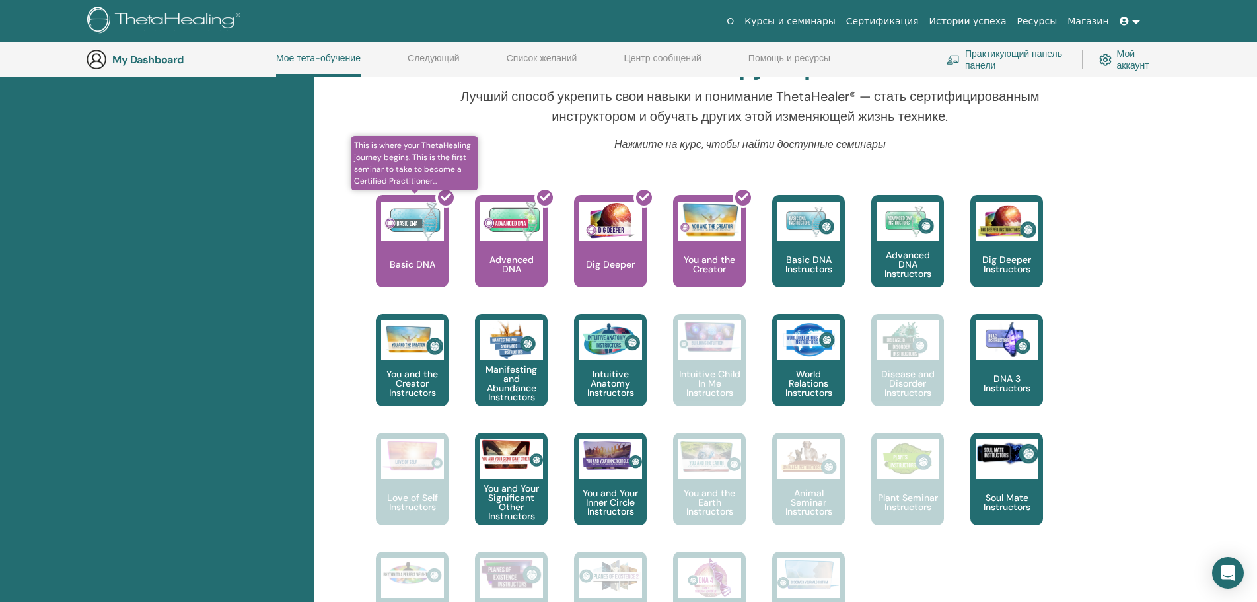
click at [415, 273] on div at bounding box center [420, 246] width 73 height 119
